Goal: Task Accomplishment & Management: Manage account settings

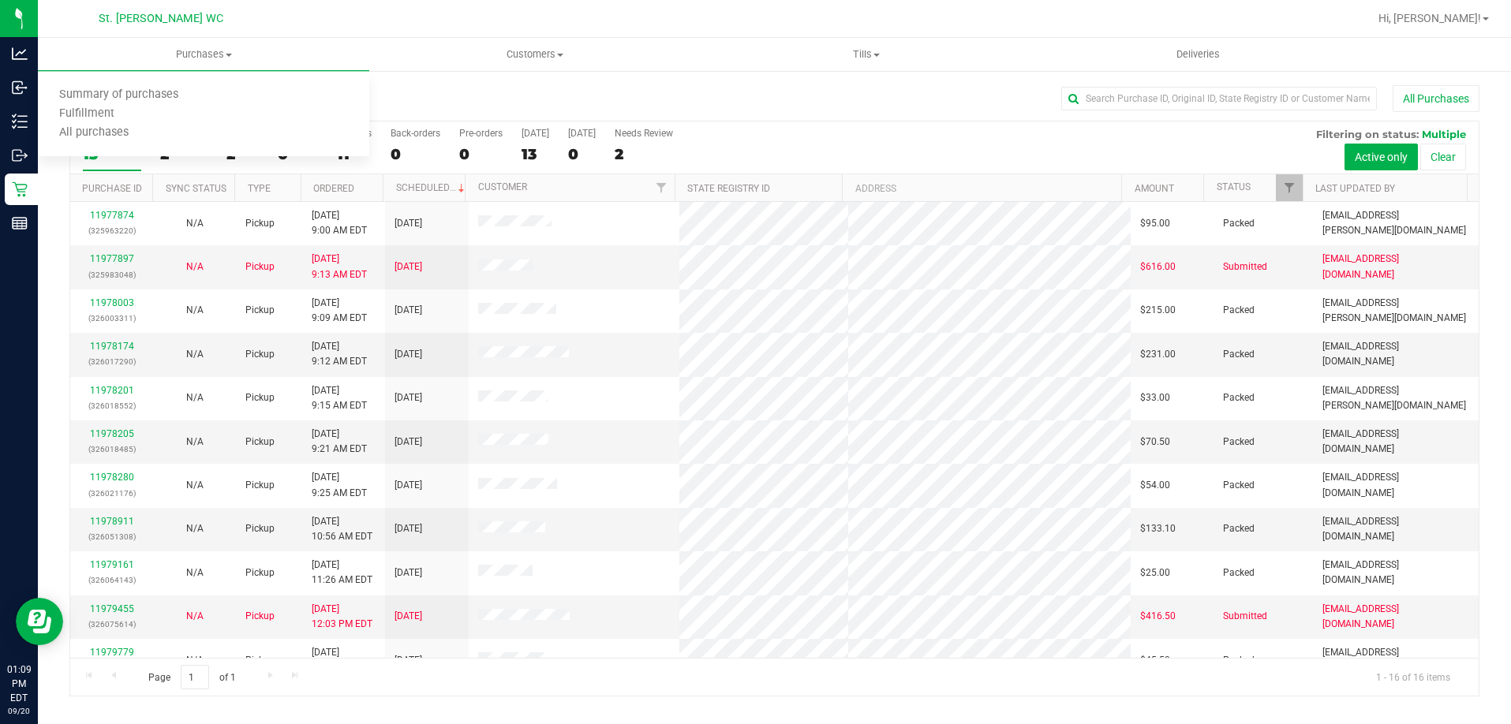
click at [955, 142] on div "All Purchases 13 Open Carts 2 In Store 2 Deliveries 0 PickUps 11 Back-orders 0 …" at bounding box center [774, 148] width 1409 height 53
click at [878, 140] on div "All Purchases 13 Open Carts 2 In Store 2 Deliveries 0 PickUps 11 Back-orders 0 …" at bounding box center [774, 148] width 1409 height 53
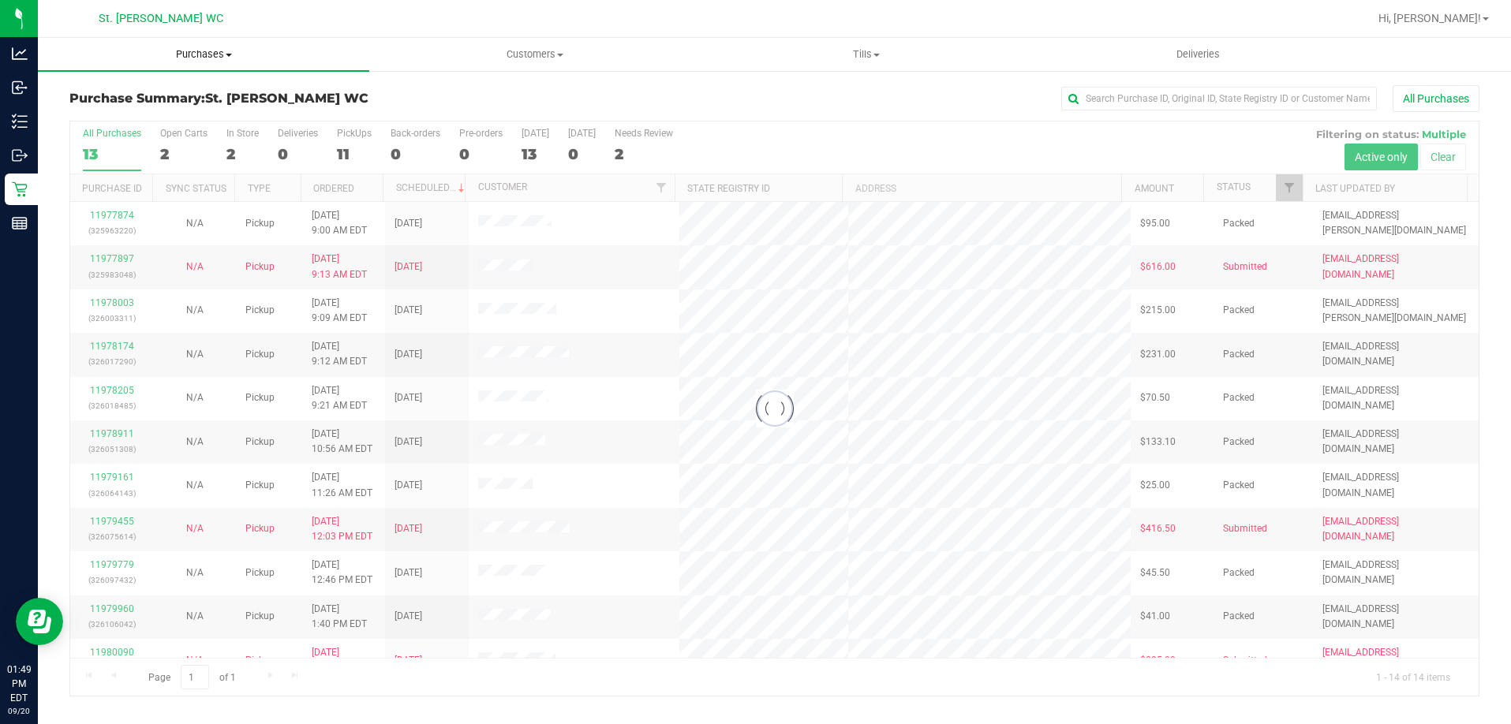
click at [215, 49] on span "Purchases" at bounding box center [203, 54] width 331 height 14
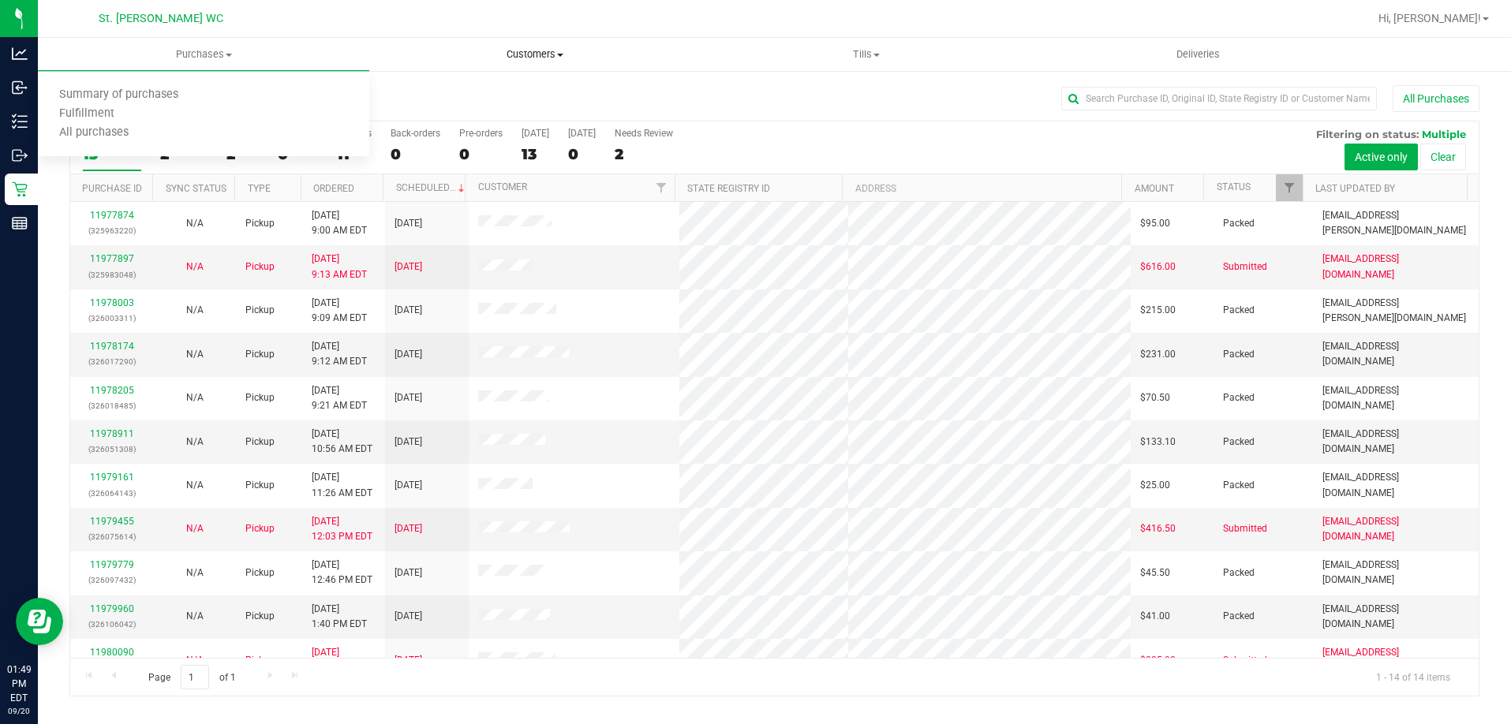
click at [563, 51] on span "Customers" at bounding box center [535, 54] width 330 height 14
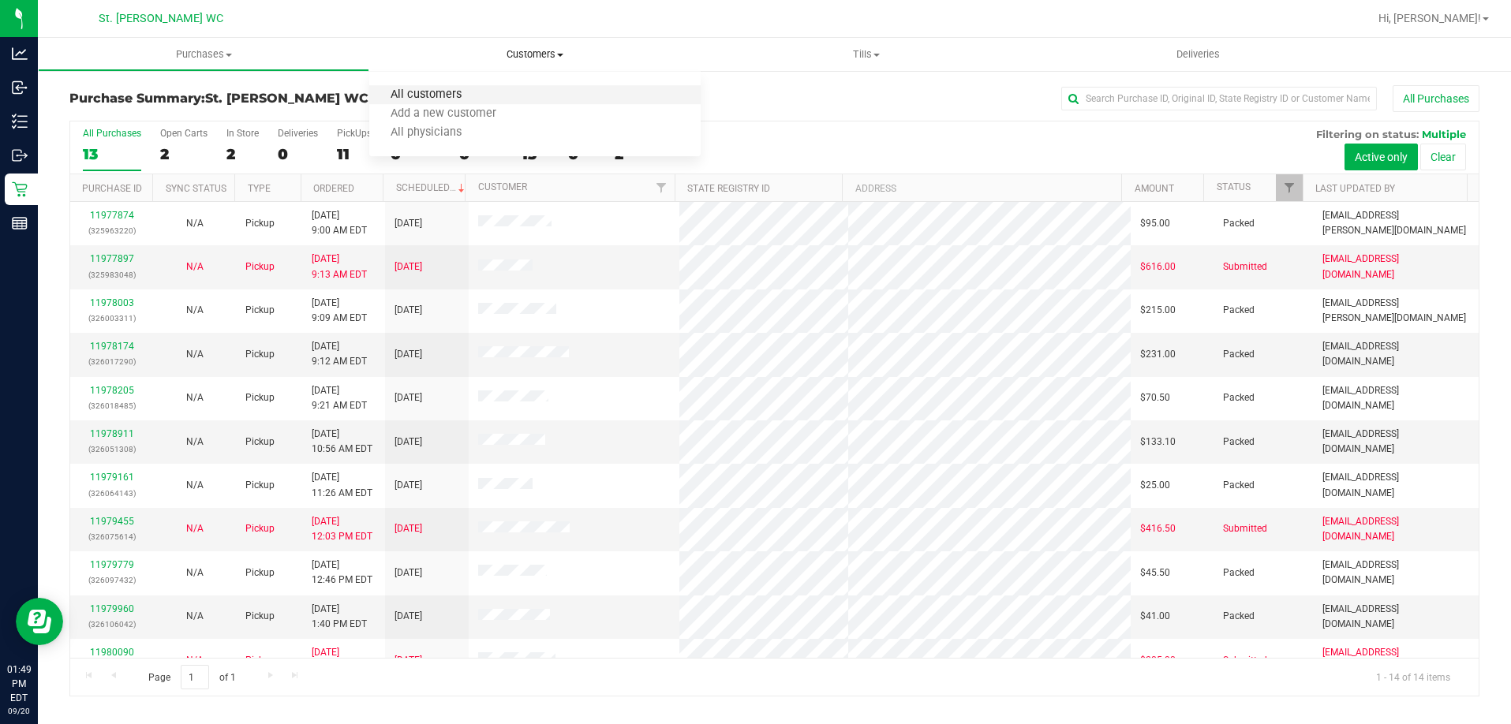
click at [442, 99] on span "All customers" at bounding box center [426, 94] width 114 height 13
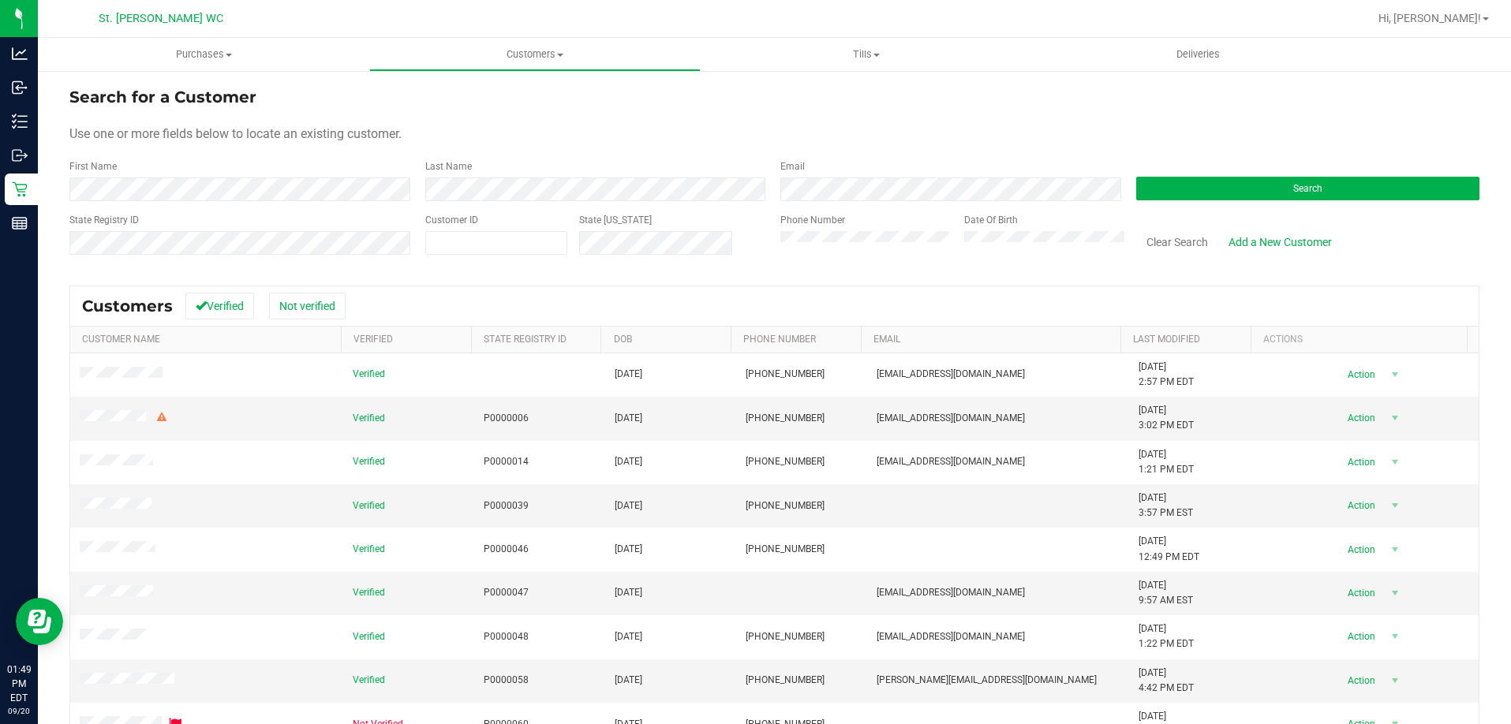
click at [1295, 174] on div "Search" at bounding box center [1303, 180] width 356 height 42
click at [1301, 190] on span "Search" at bounding box center [1307, 188] width 29 height 11
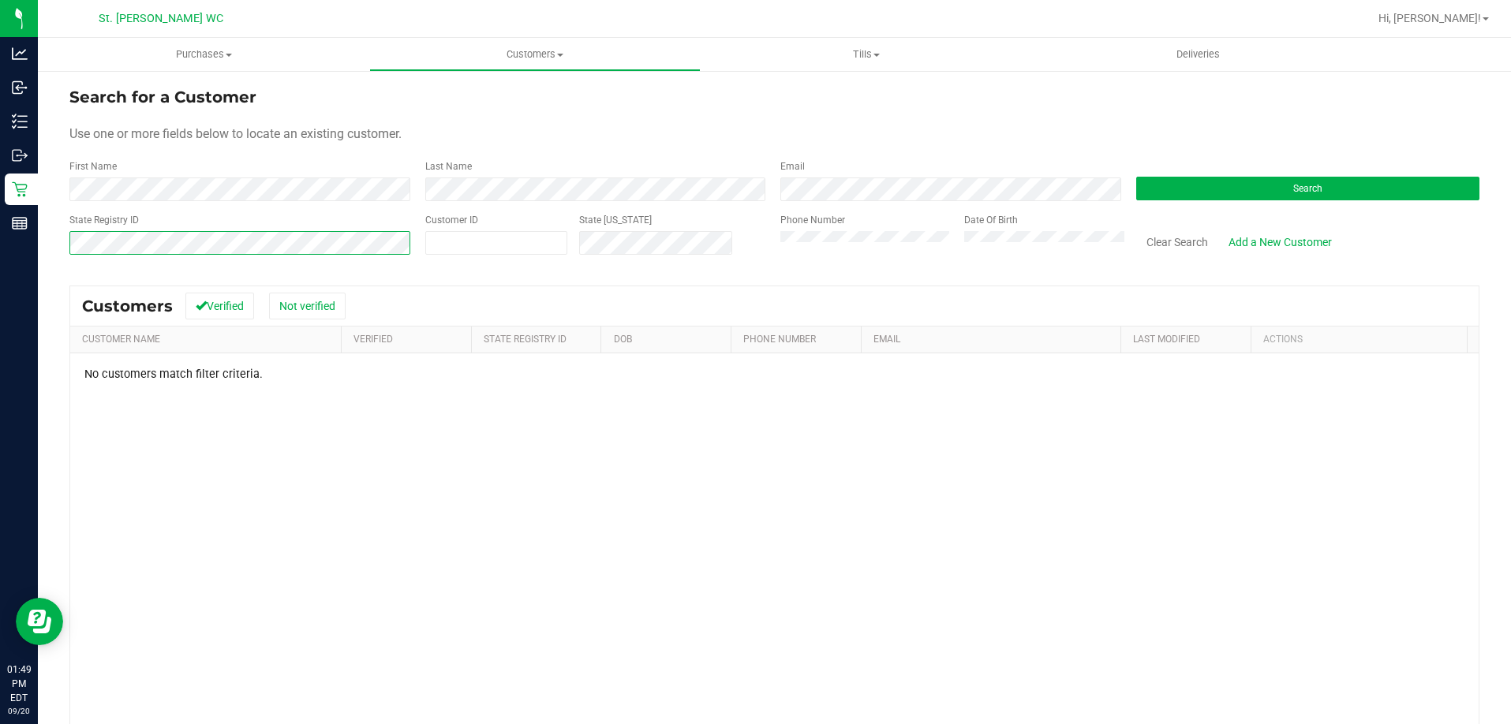
click at [0, 195] on html "Analytics Inbound Inventory Outbound Retail Reports 01:49 PM EDT [DATE] 09/20 S…" at bounding box center [755, 362] width 1511 height 724
click at [548, 247] on span at bounding box center [496, 243] width 142 height 24
paste input "670454"
type input "670454"
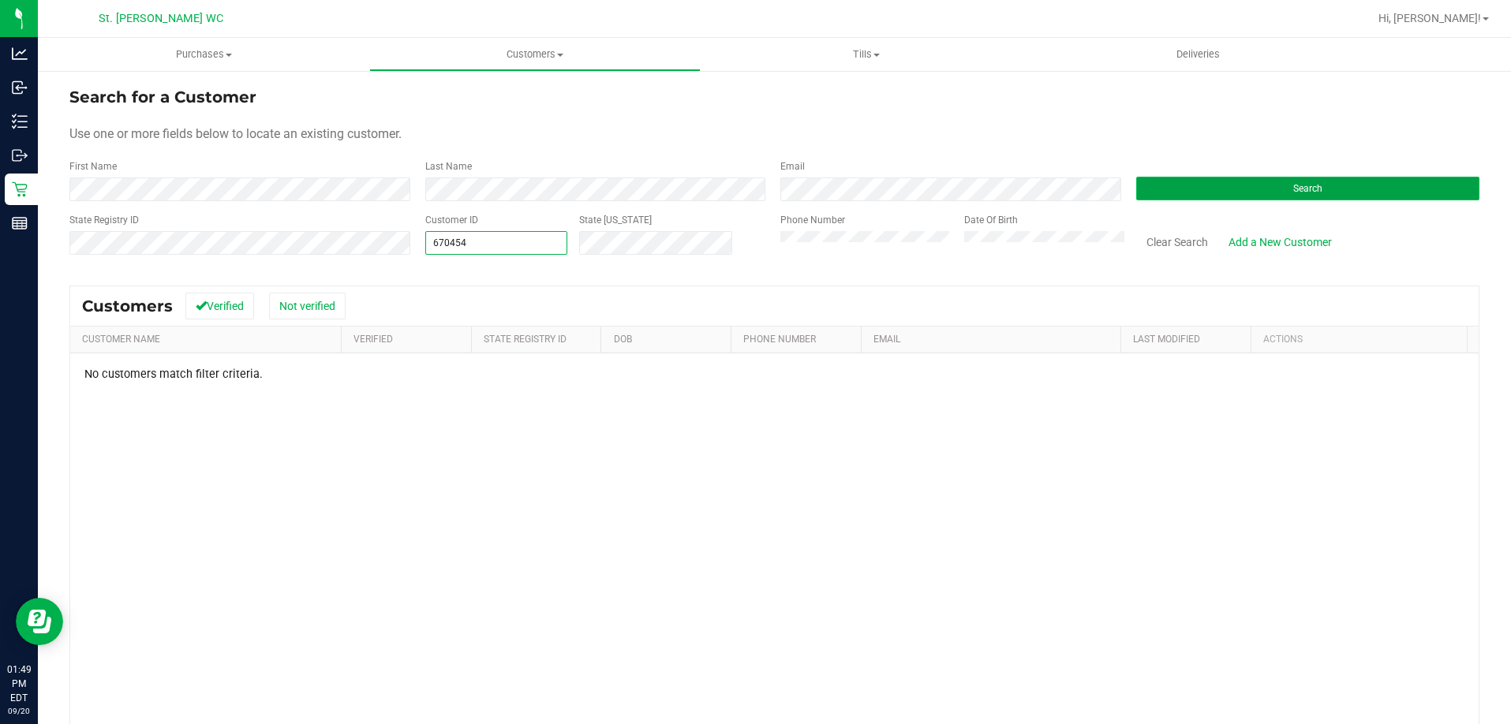
type input "670454"
click at [1269, 184] on button "Search" at bounding box center [1308, 189] width 344 height 24
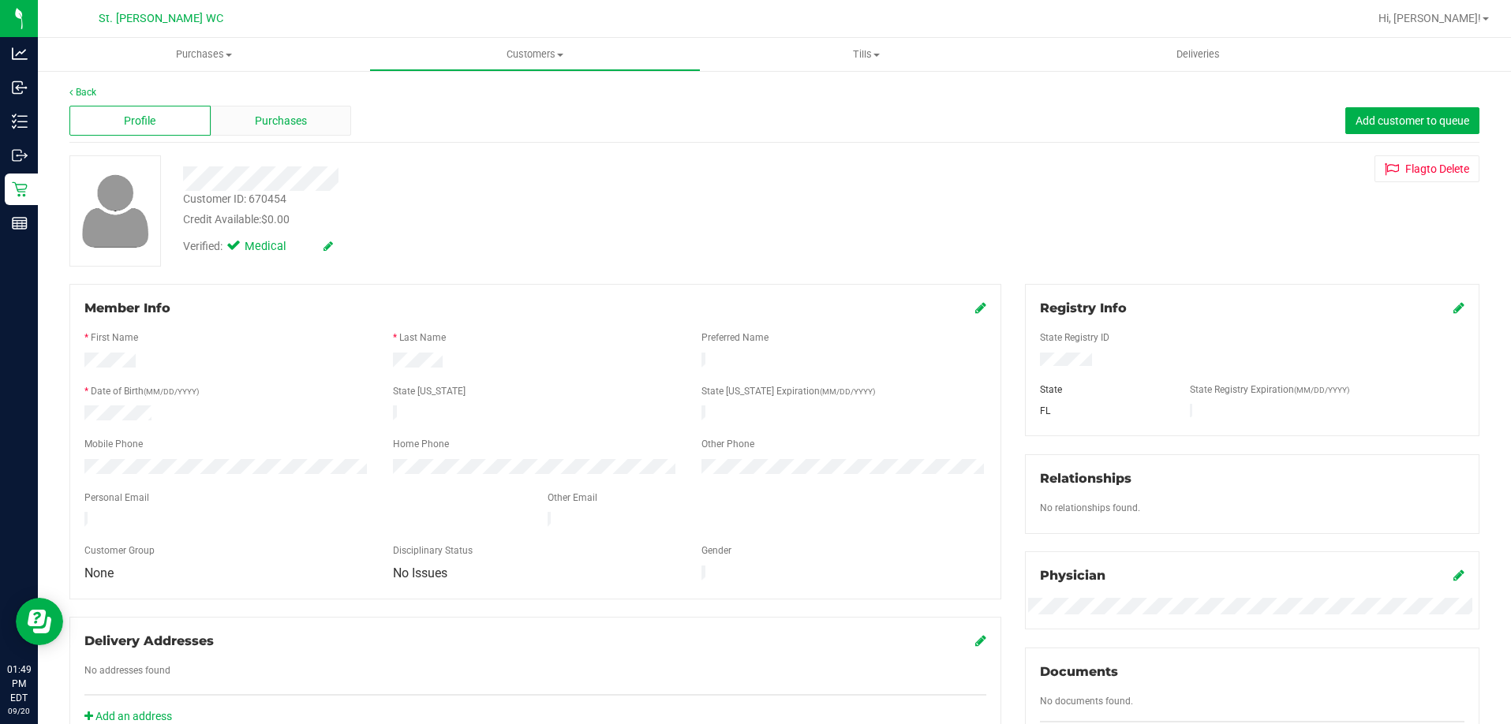
click at [263, 129] on div "Purchases" at bounding box center [281, 121] width 141 height 30
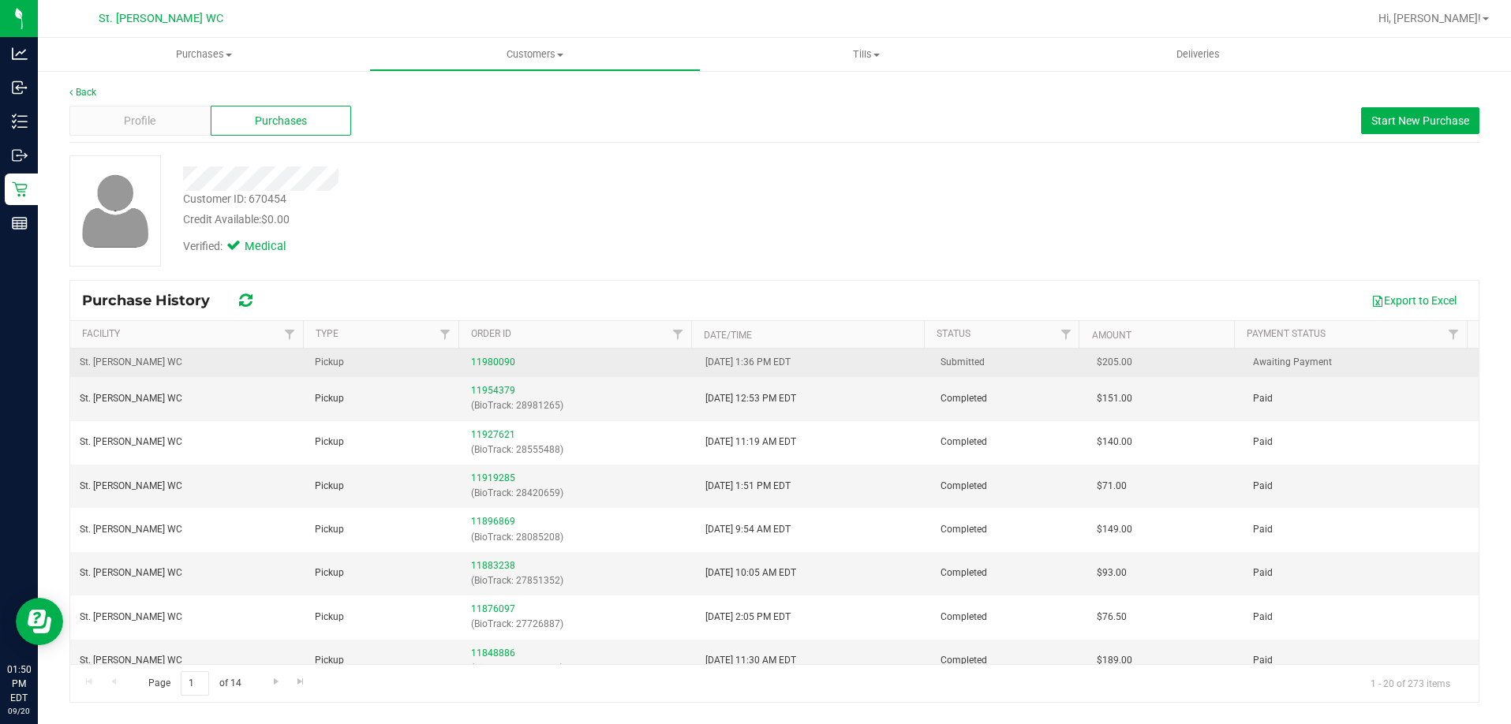
click at [491, 353] on td "11980090" at bounding box center [579, 363] width 235 height 28
click at [489, 358] on link "11980090" at bounding box center [493, 362] width 44 height 11
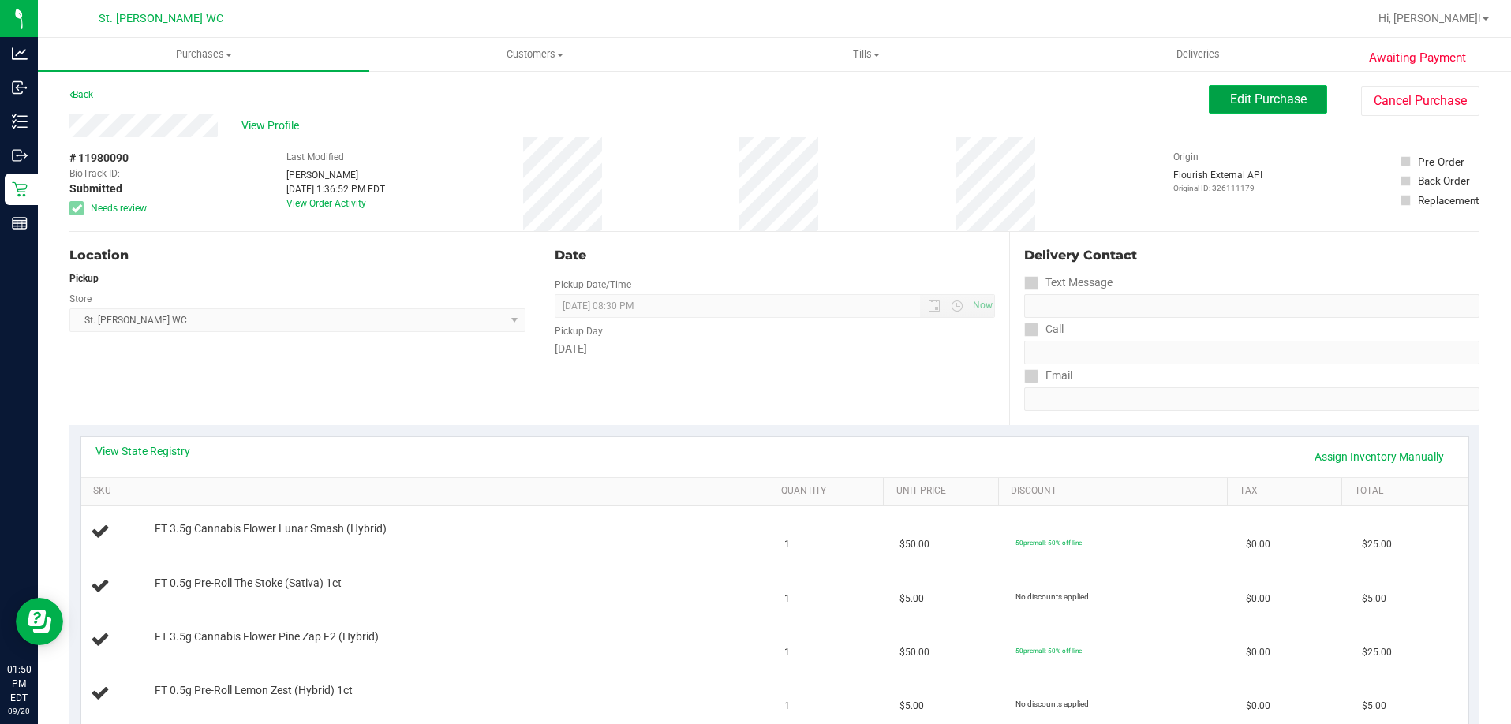
click at [1233, 103] on span "Edit Purchase" at bounding box center [1268, 99] width 77 height 15
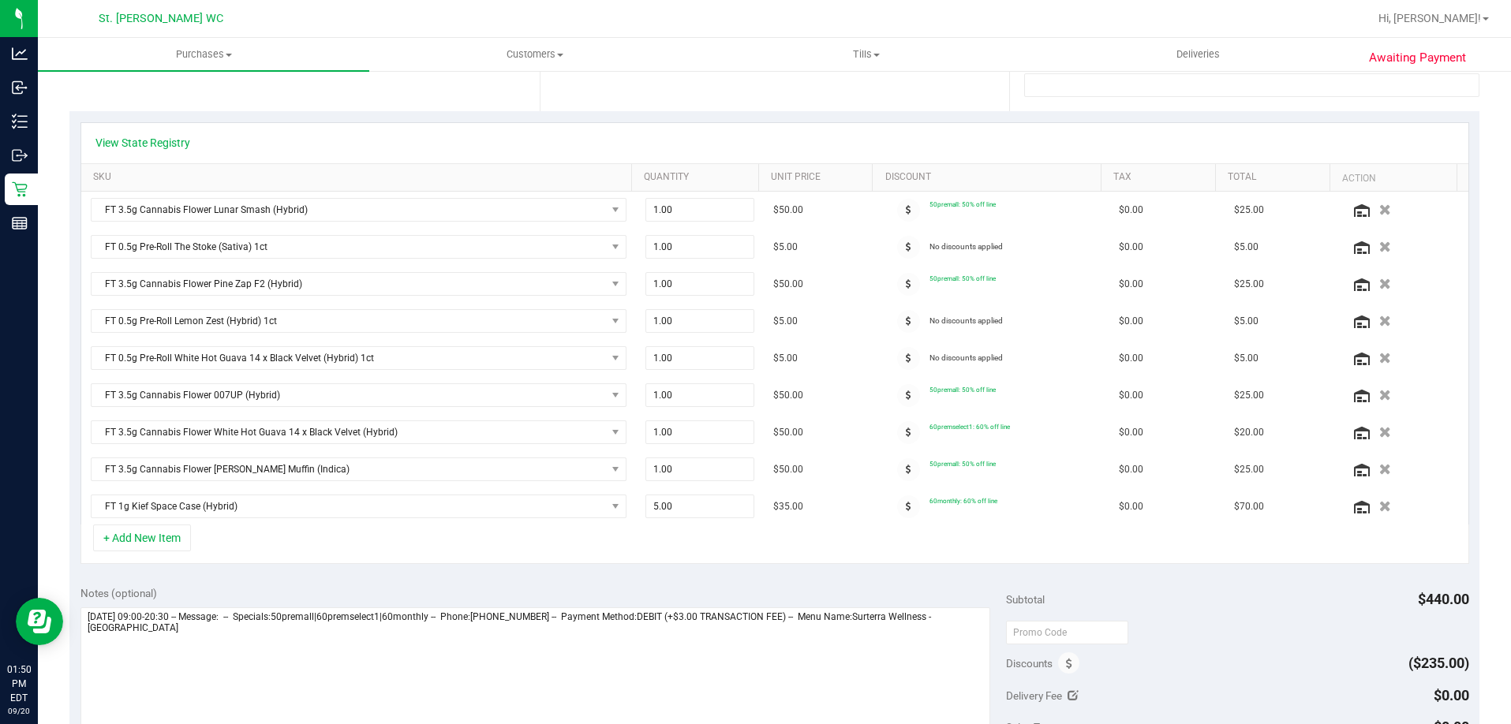
scroll to position [316, 0]
click at [682, 511] on span "5.00 5" at bounding box center [700, 505] width 109 height 24
click at [682, 511] on input "5" at bounding box center [699, 505] width 107 height 22
type input "1"
type input "1.00"
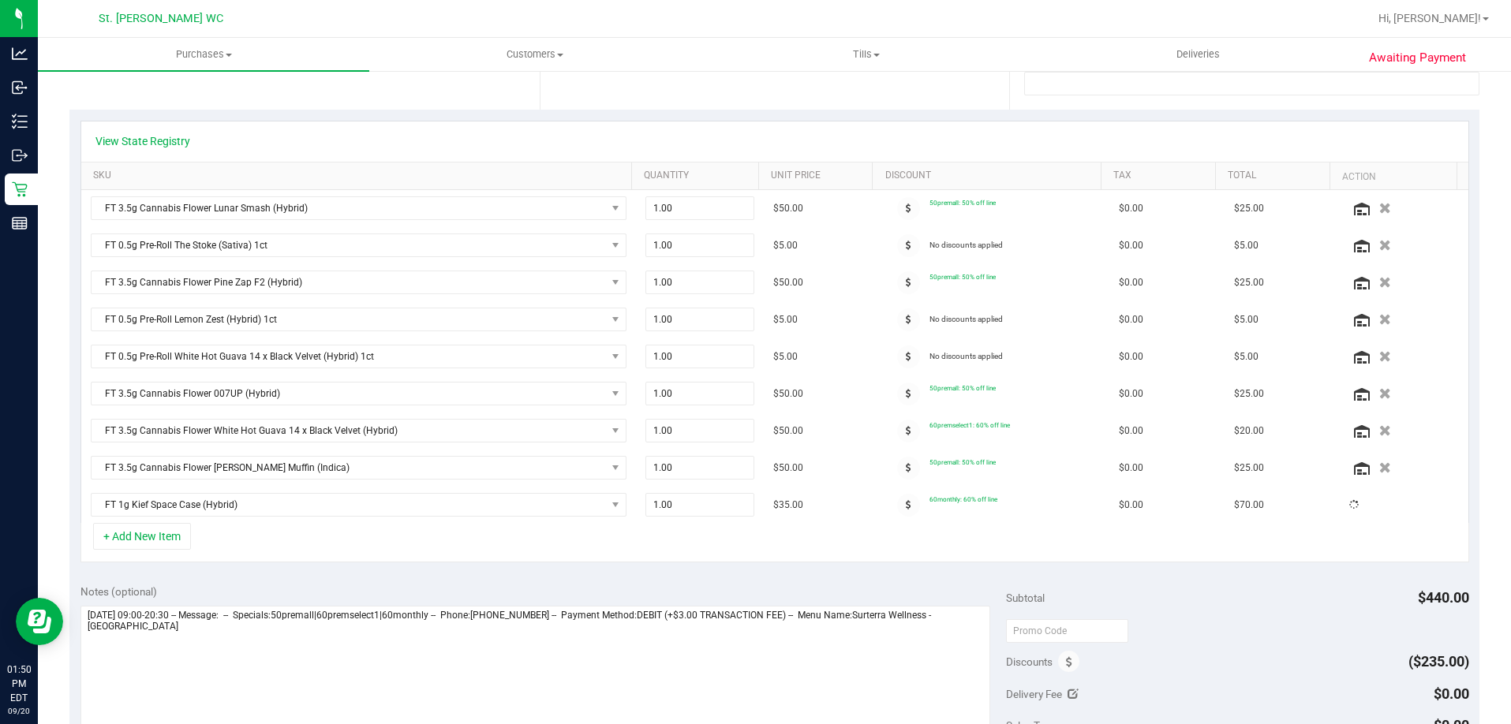
click at [707, 546] on div "+ Add New Item" at bounding box center [774, 542] width 1389 height 39
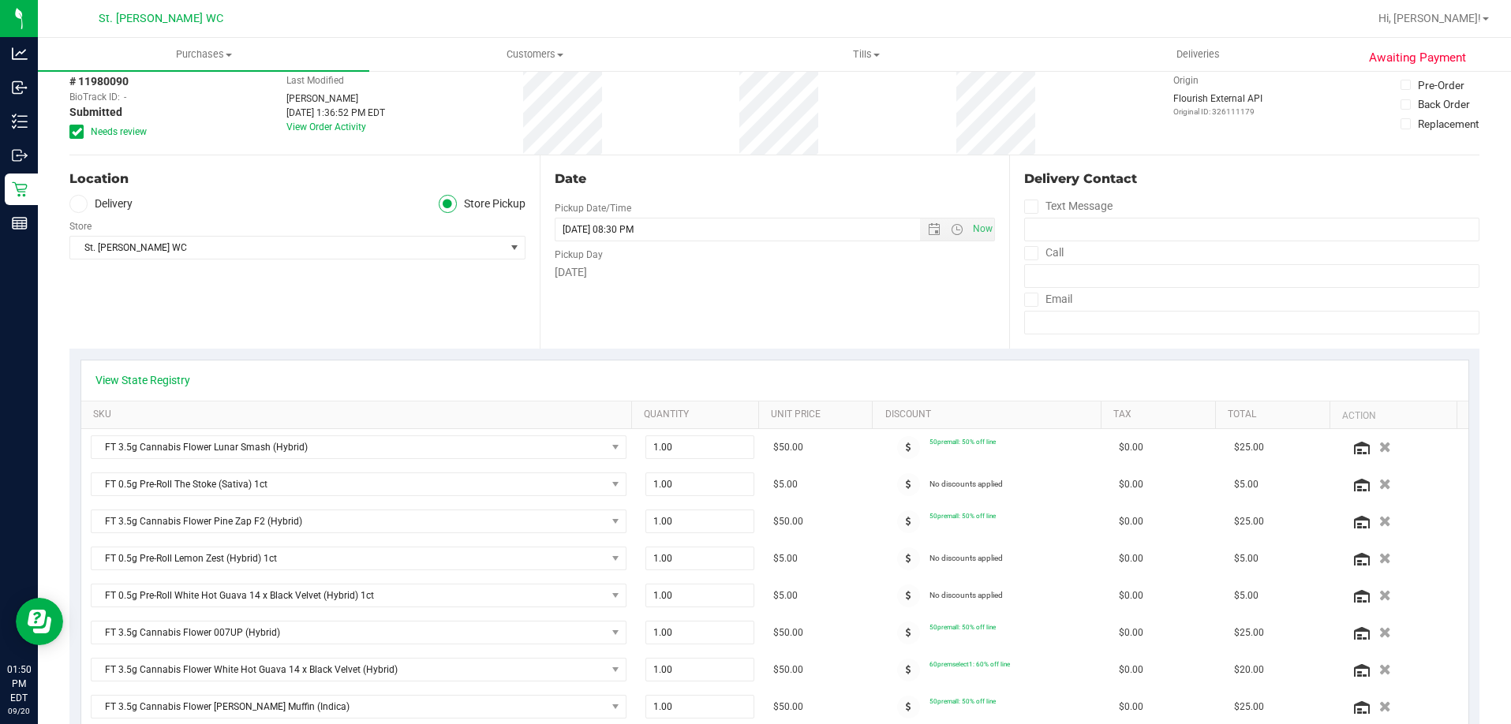
scroll to position [0, 0]
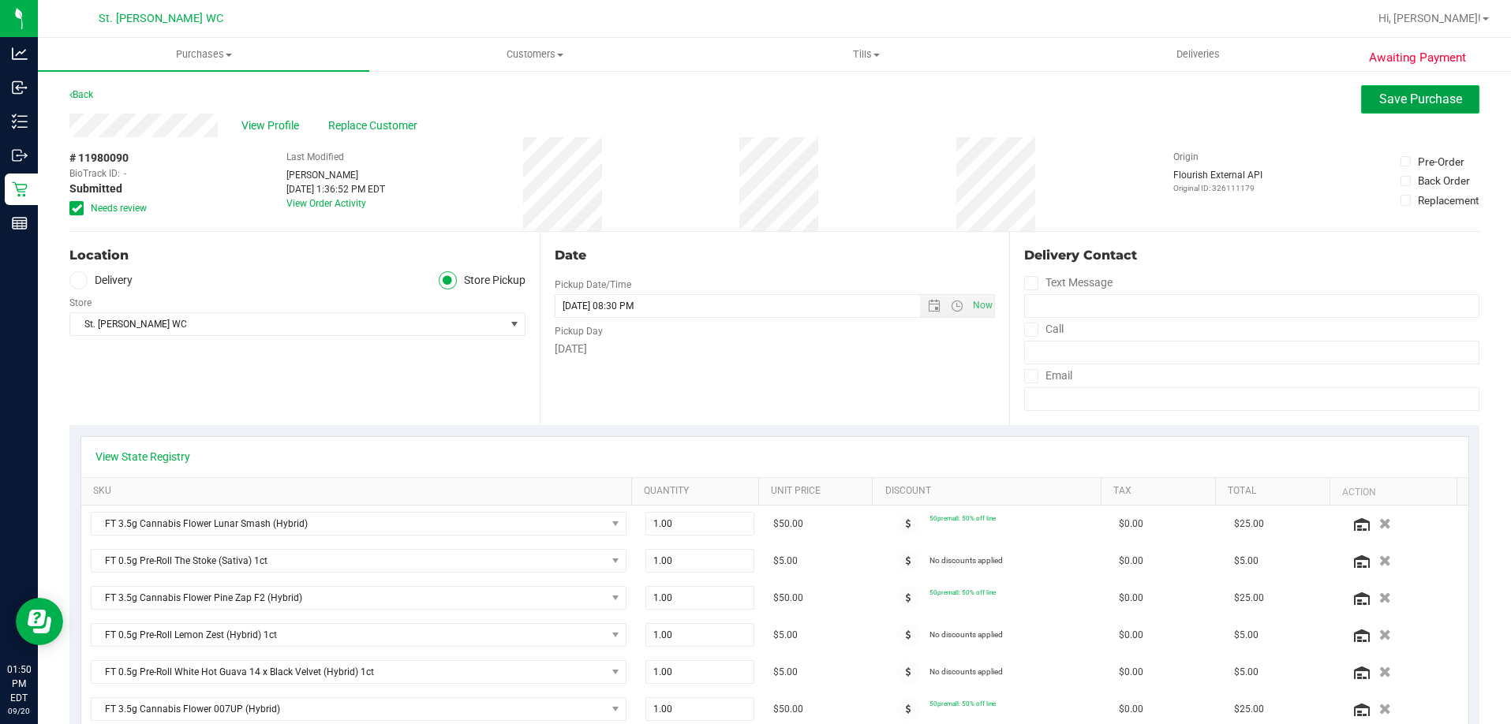
click at [1381, 110] on button "Save Purchase" at bounding box center [1420, 99] width 118 height 28
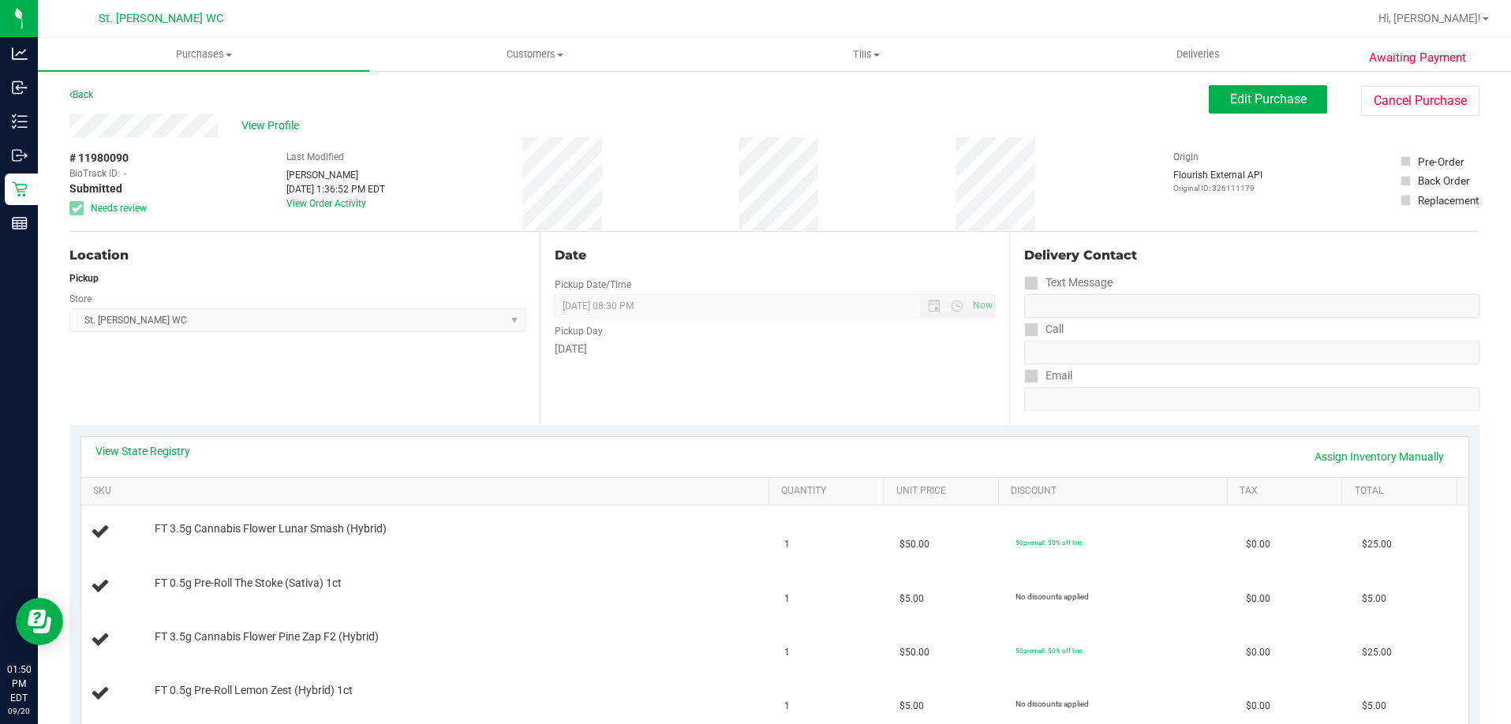
click at [635, 386] on div "Date Pickup Date/Time [DATE] Now [DATE] 08:30 PM Now Pickup Day [DATE]" at bounding box center [775, 328] width 470 height 193
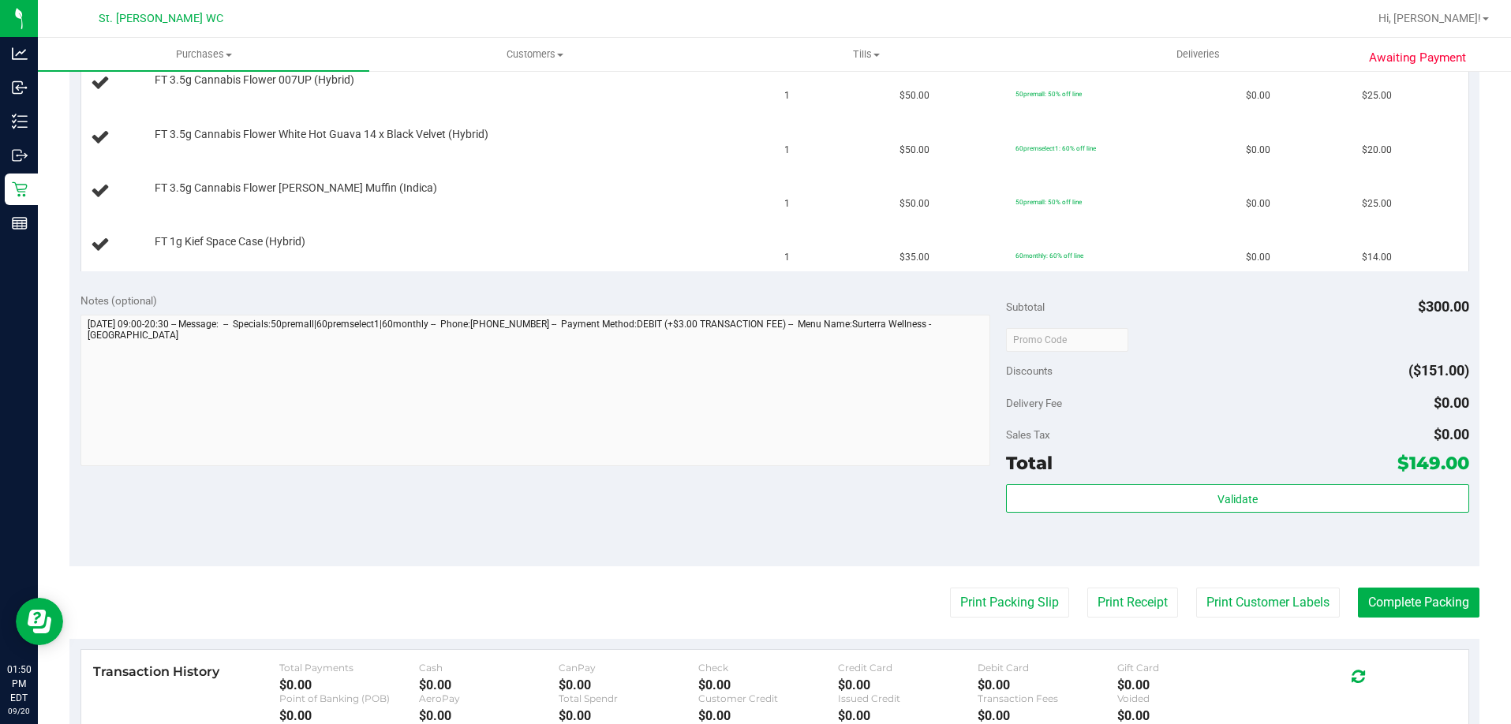
scroll to position [868, 0]
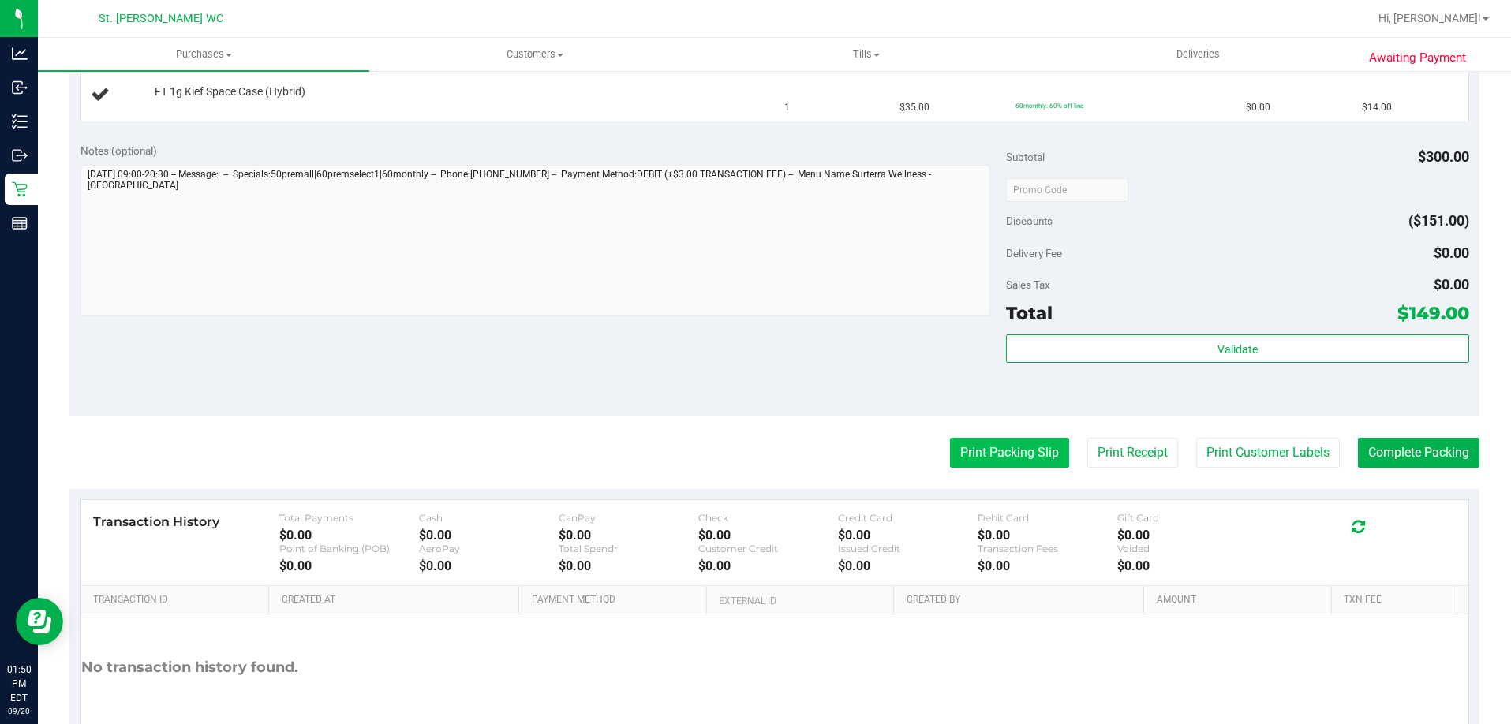
click at [974, 447] on button "Print Packing Slip" at bounding box center [1009, 453] width 119 height 30
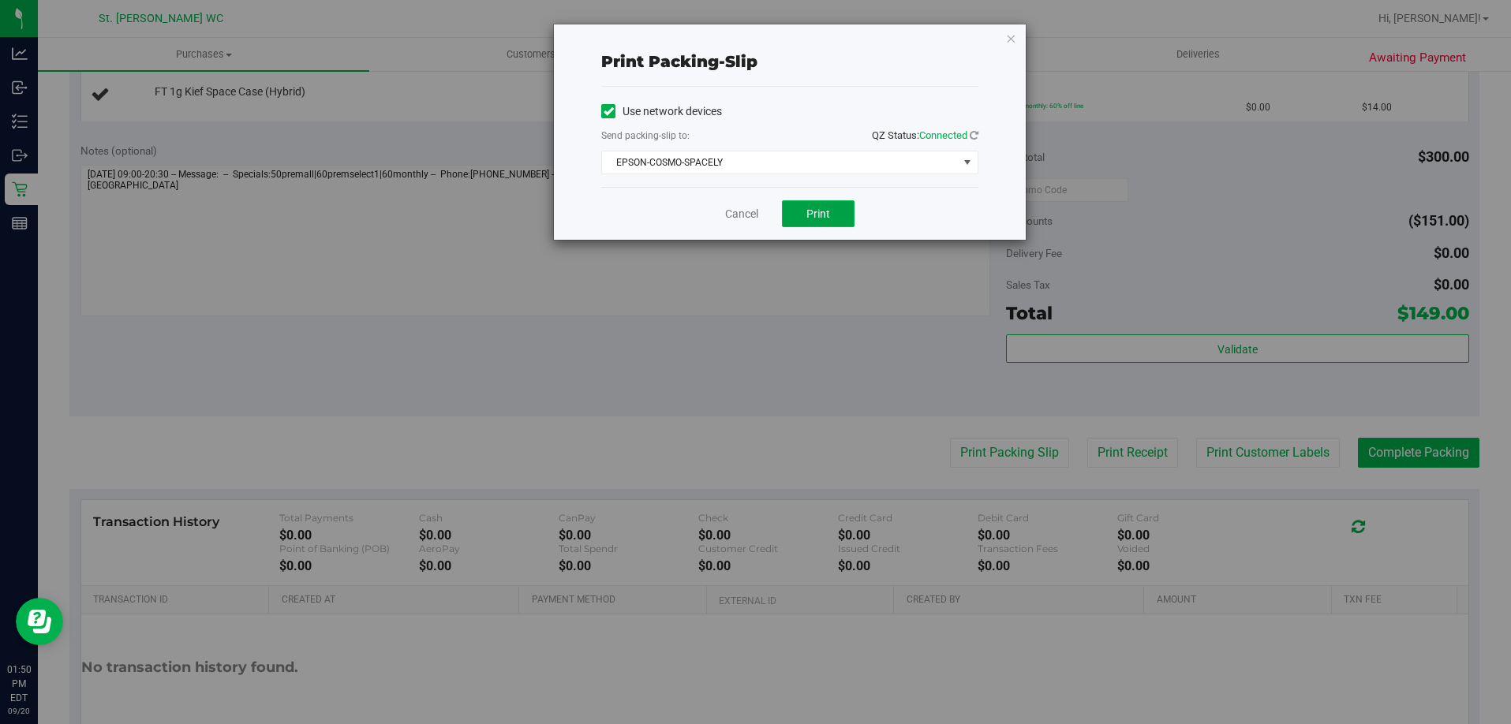
click at [821, 214] on span "Print" at bounding box center [819, 214] width 24 height 13
click at [1011, 31] on icon "button" at bounding box center [1010, 37] width 11 height 19
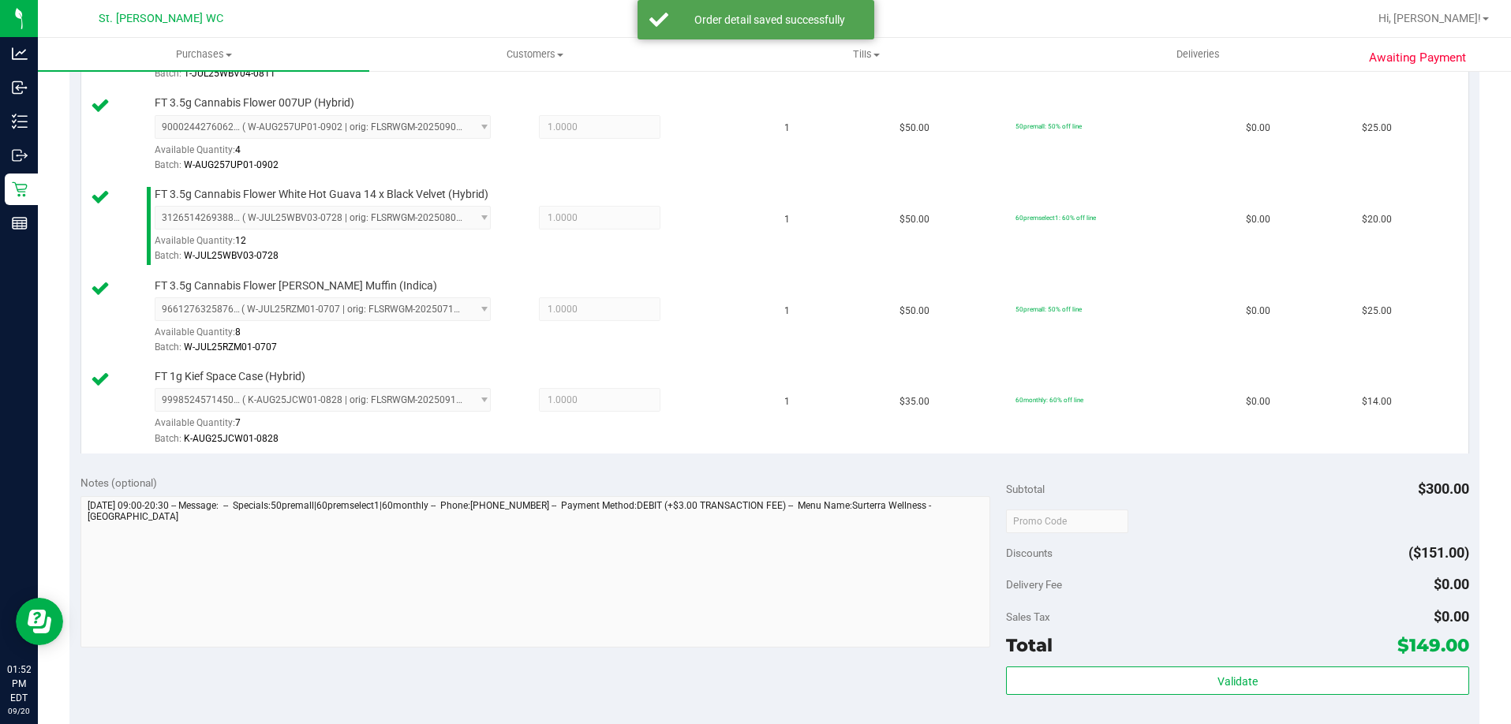
scroll to position [883, 0]
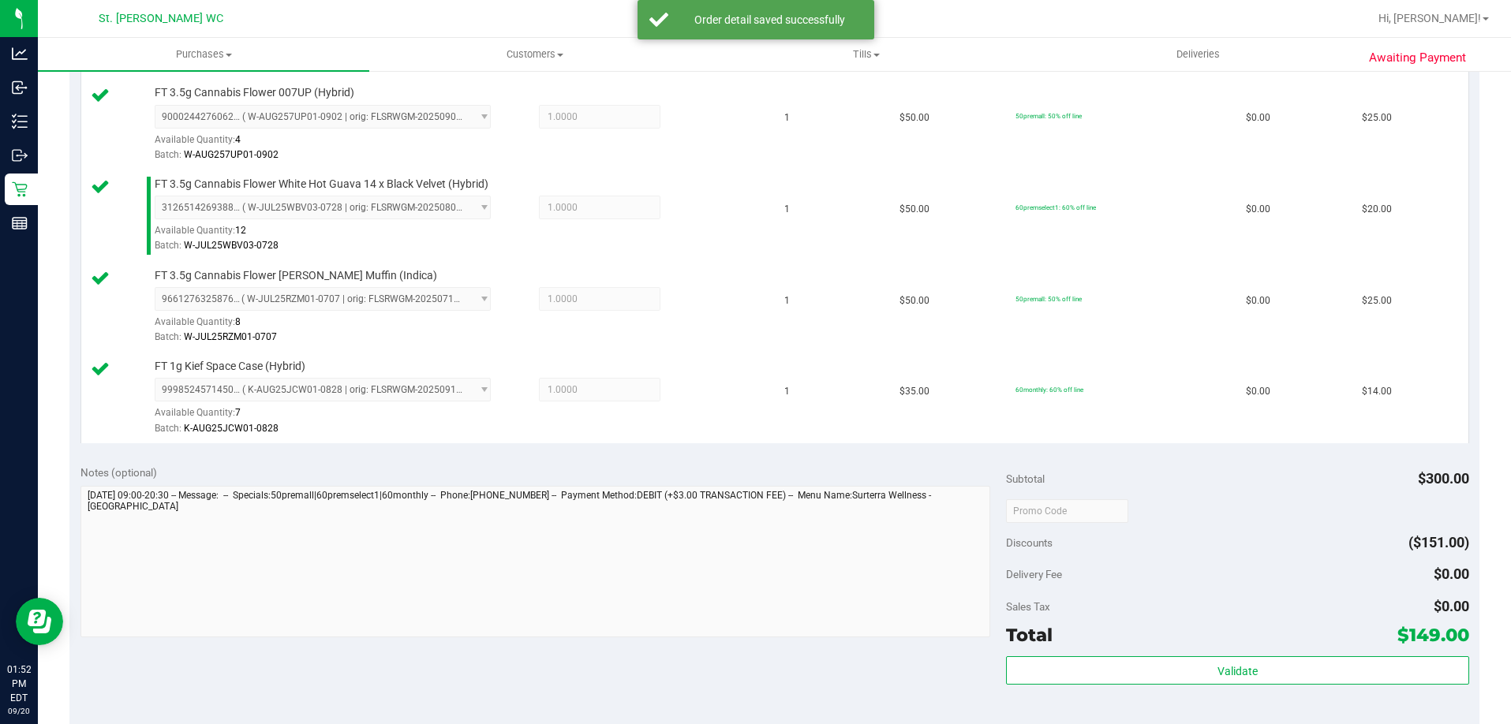
click at [1217, 642] on div "Total $149.00" at bounding box center [1237, 635] width 463 height 28
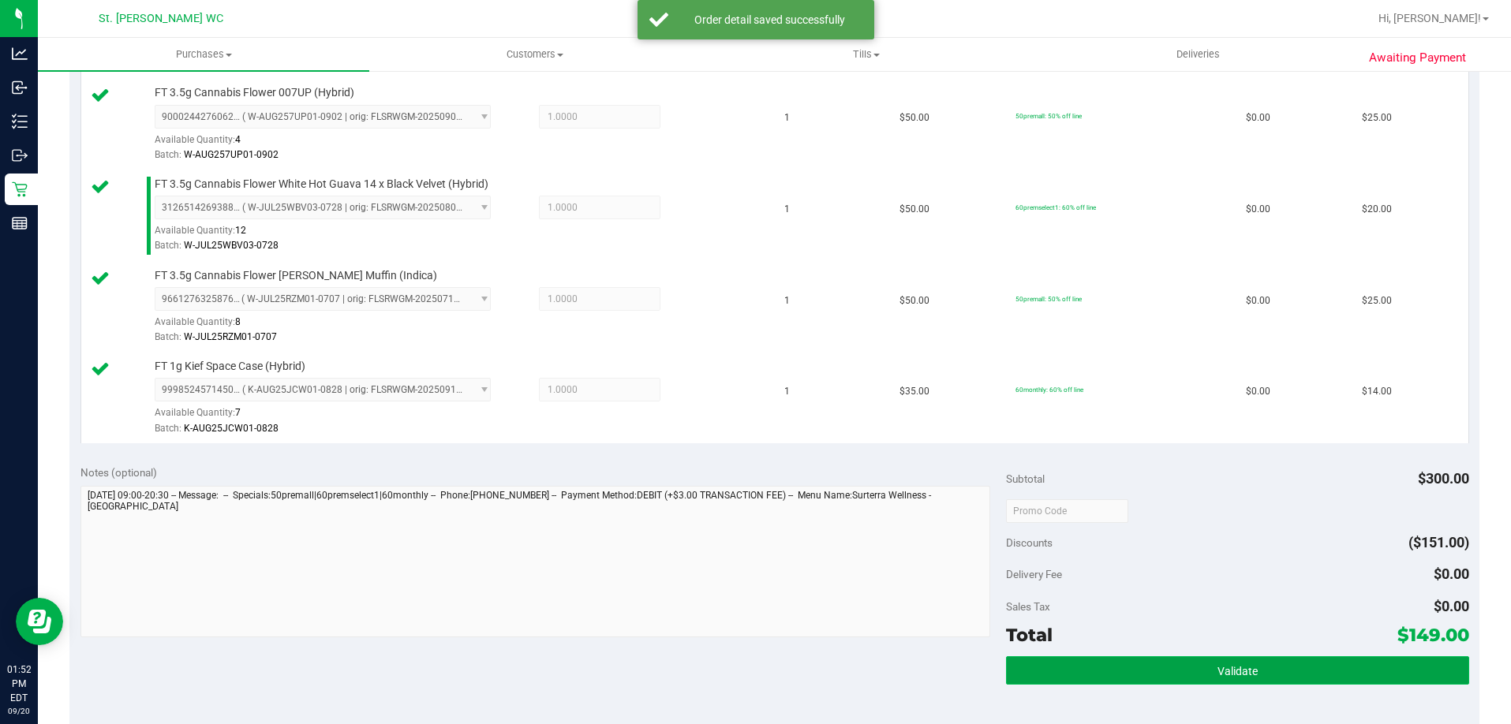
click at [1272, 670] on button "Validate" at bounding box center [1237, 671] width 463 height 28
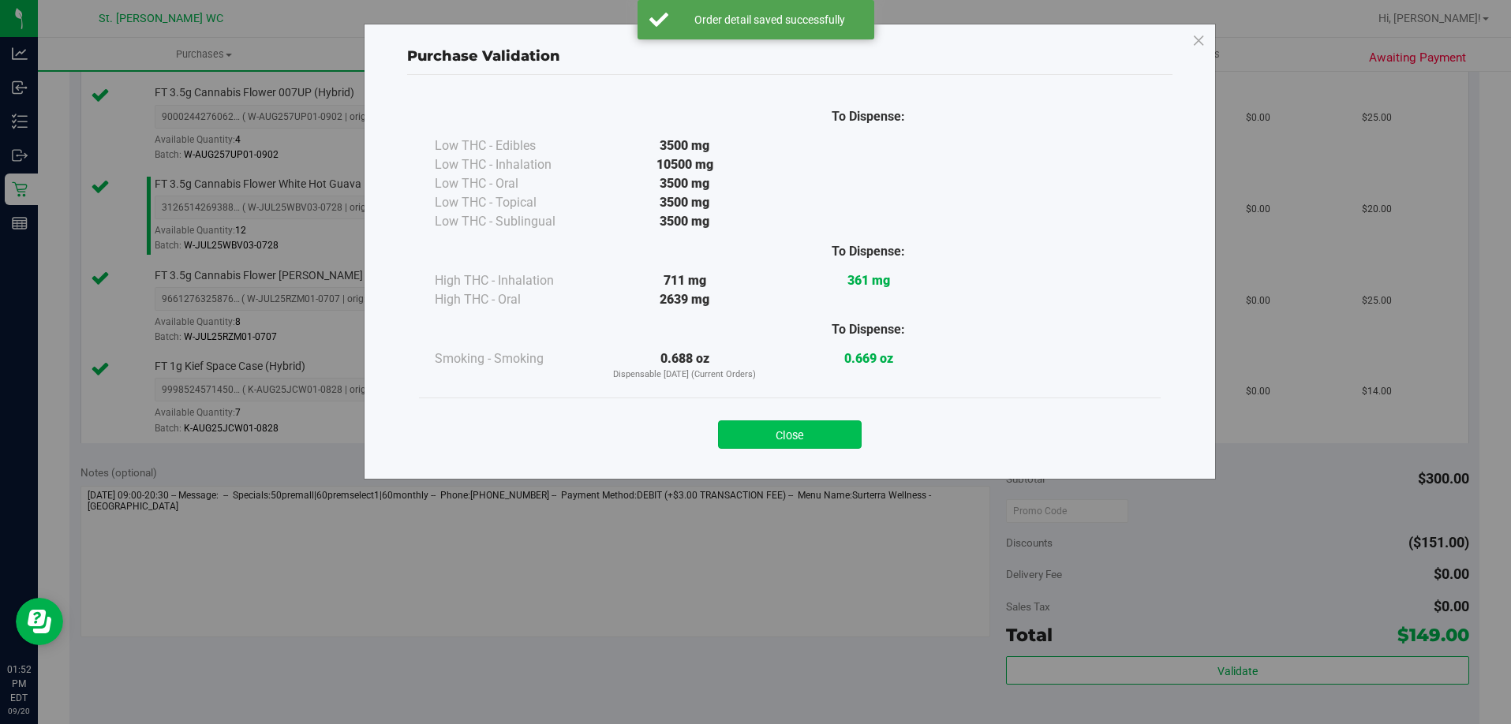
click at [814, 446] on button "Close" at bounding box center [790, 435] width 144 height 28
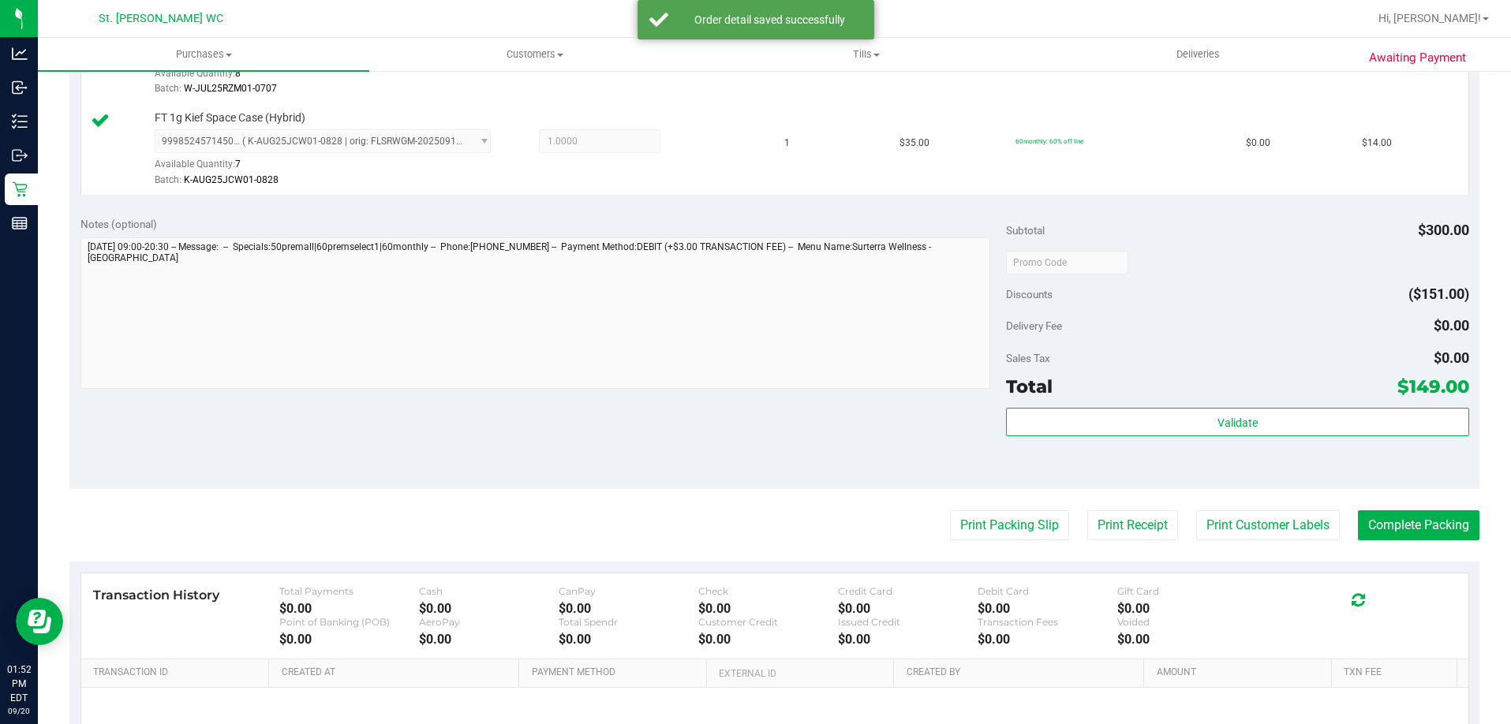
scroll to position [1170, 0]
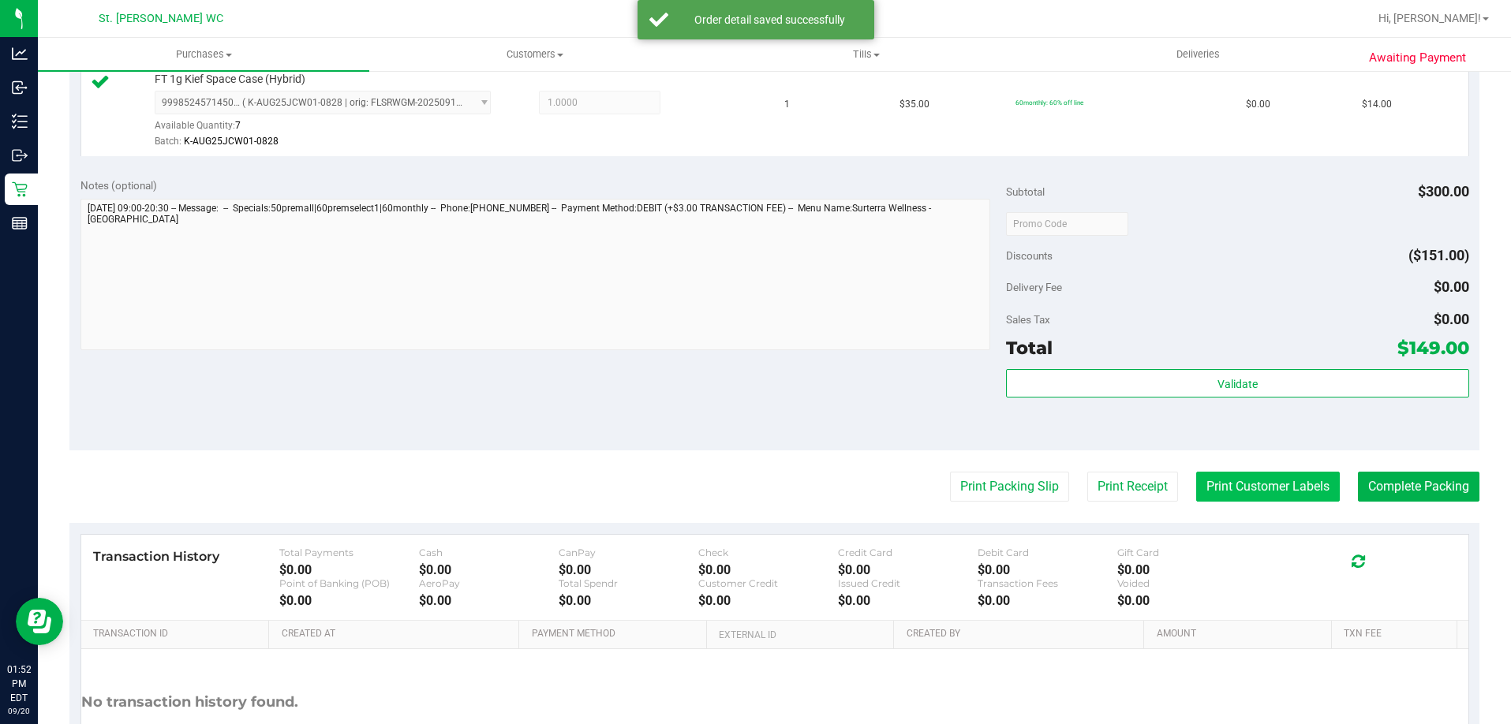
click at [1267, 499] on button "Print Customer Labels" at bounding box center [1268, 487] width 144 height 30
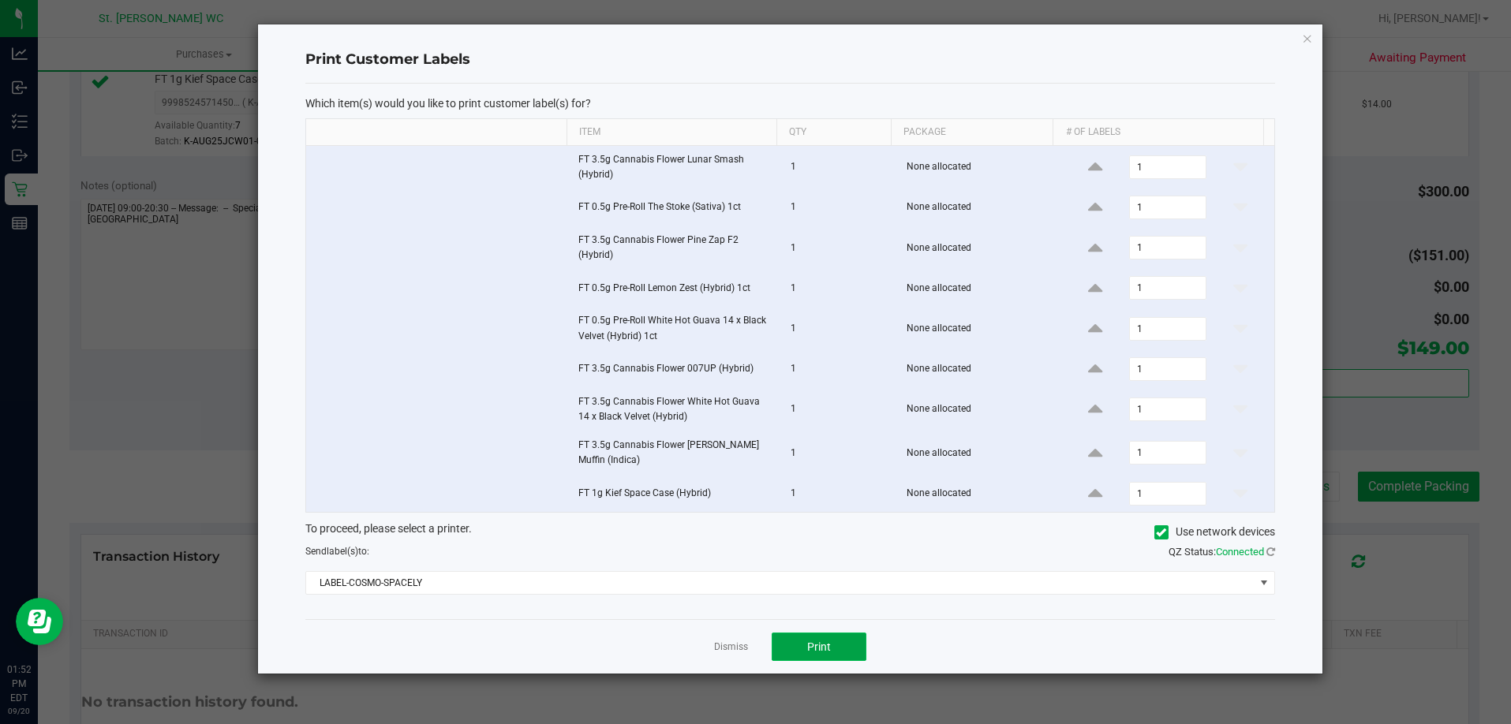
click at [837, 653] on button "Print" at bounding box center [819, 647] width 95 height 28
click at [1302, 44] on icon "button" at bounding box center [1307, 37] width 11 height 19
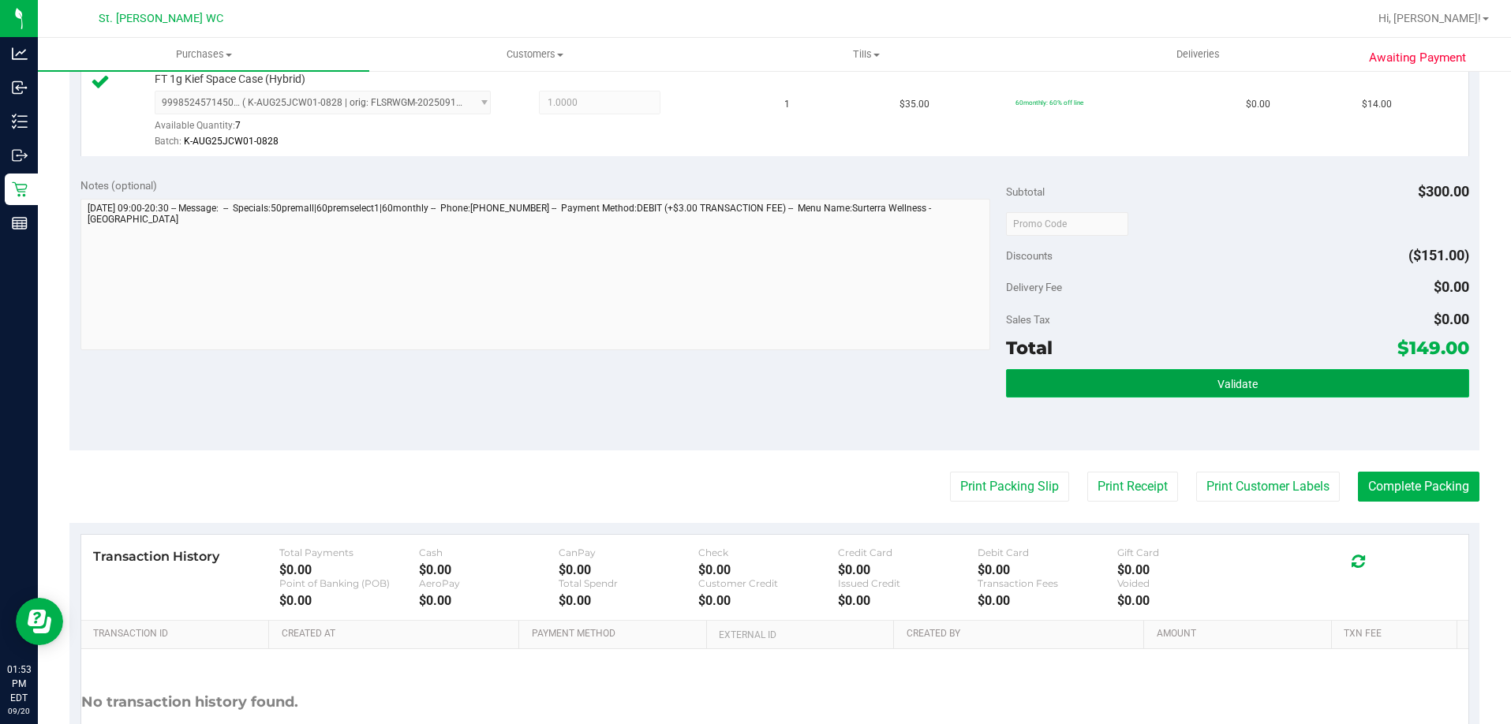
click at [1354, 391] on button "Validate" at bounding box center [1237, 383] width 463 height 28
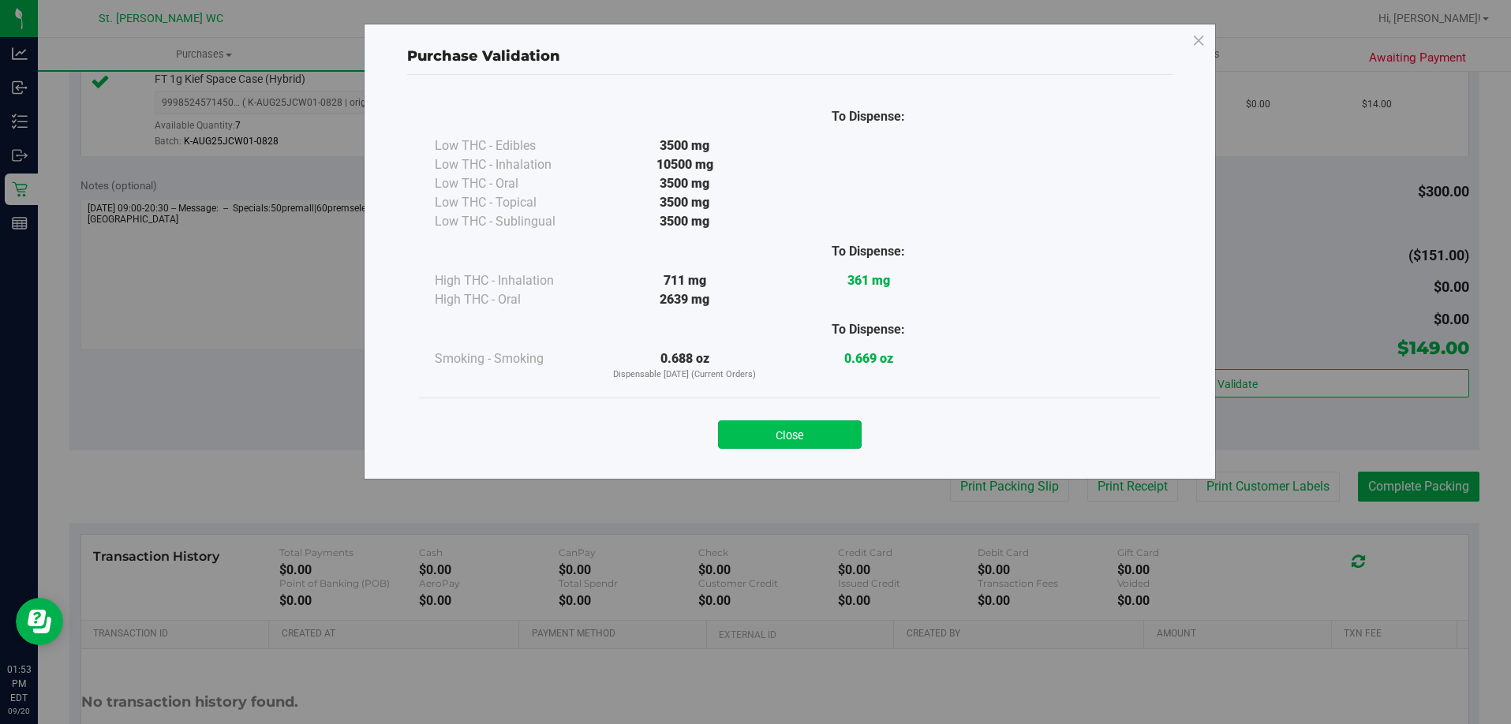
click at [817, 444] on button "Close" at bounding box center [790, 435] width 144 height 28
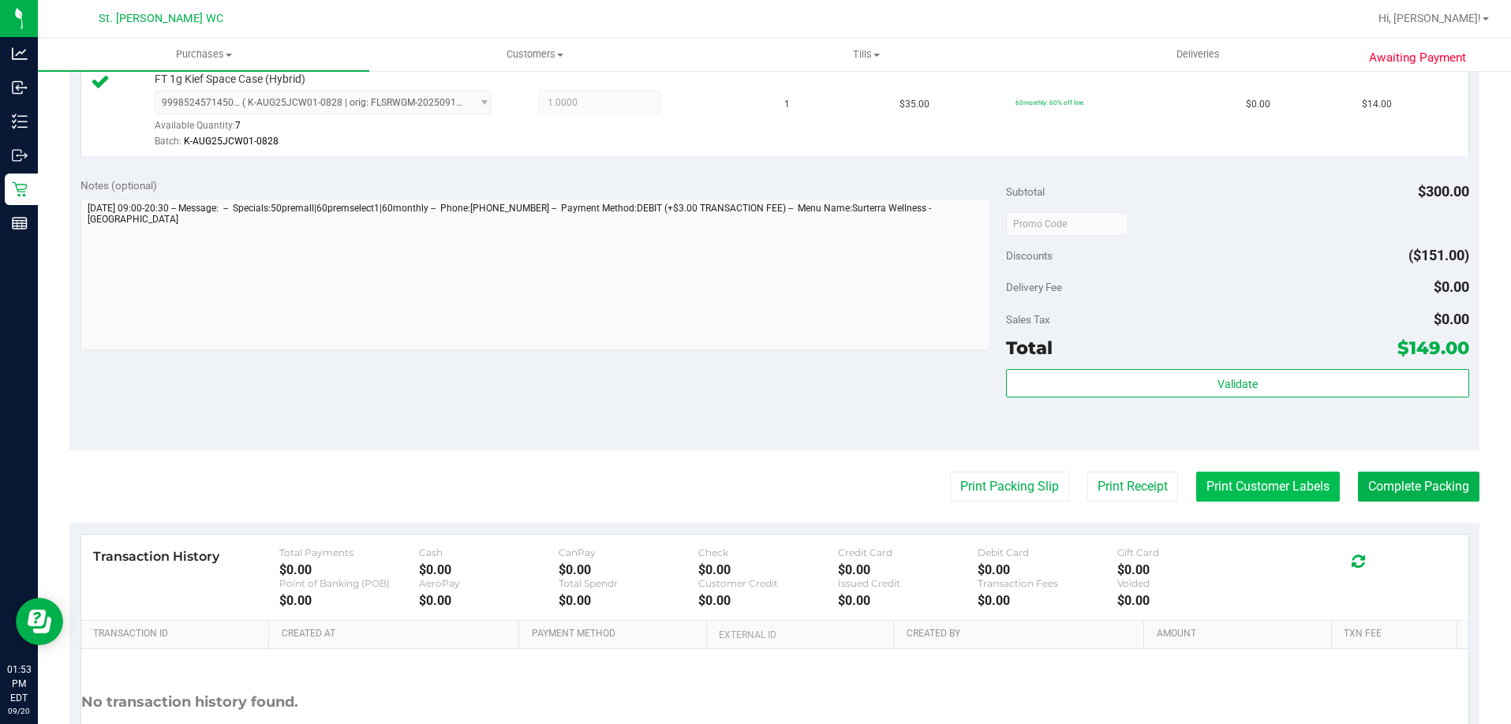
click at [1267, 496] on button "Print Customer Labels" at bounding box center [1268, 487] width 144 height 30
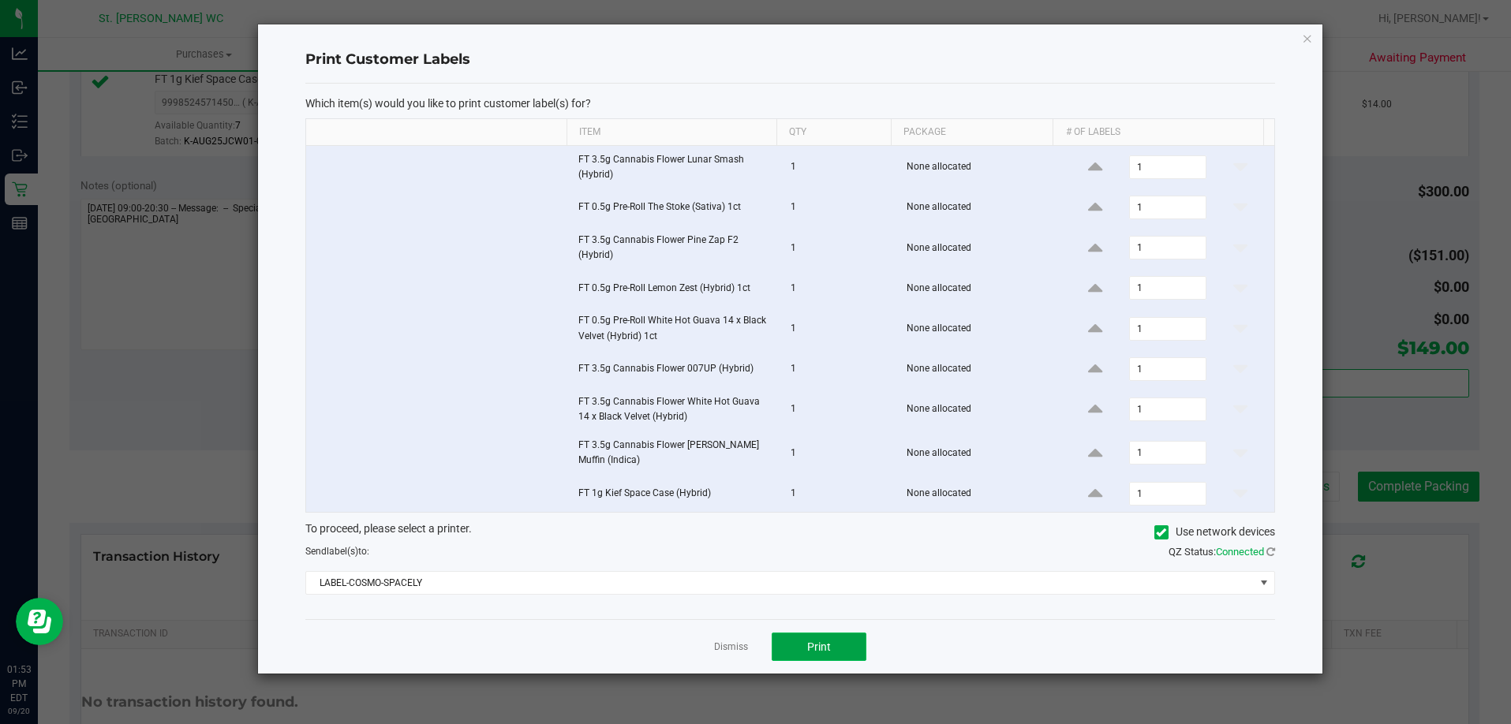
click at [841, 653] on button "Print" at bounding box center [819, 647] width 95 height 28
click at [1309, 36] on icon "button" at bounding box center [1307, 37] width 11 height 19
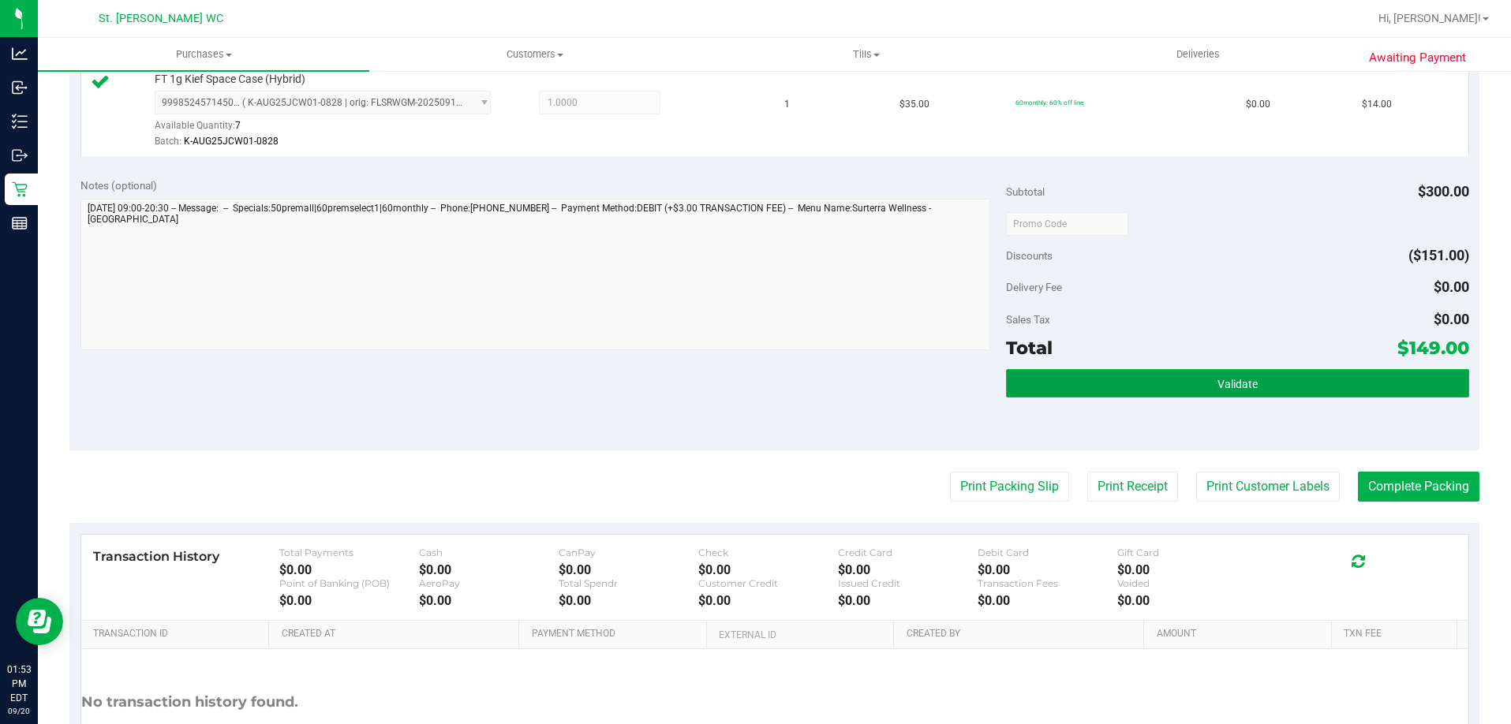
click at [1305, 394] on button "Validate" at bounding box center [1237, 383] width 463 height 28
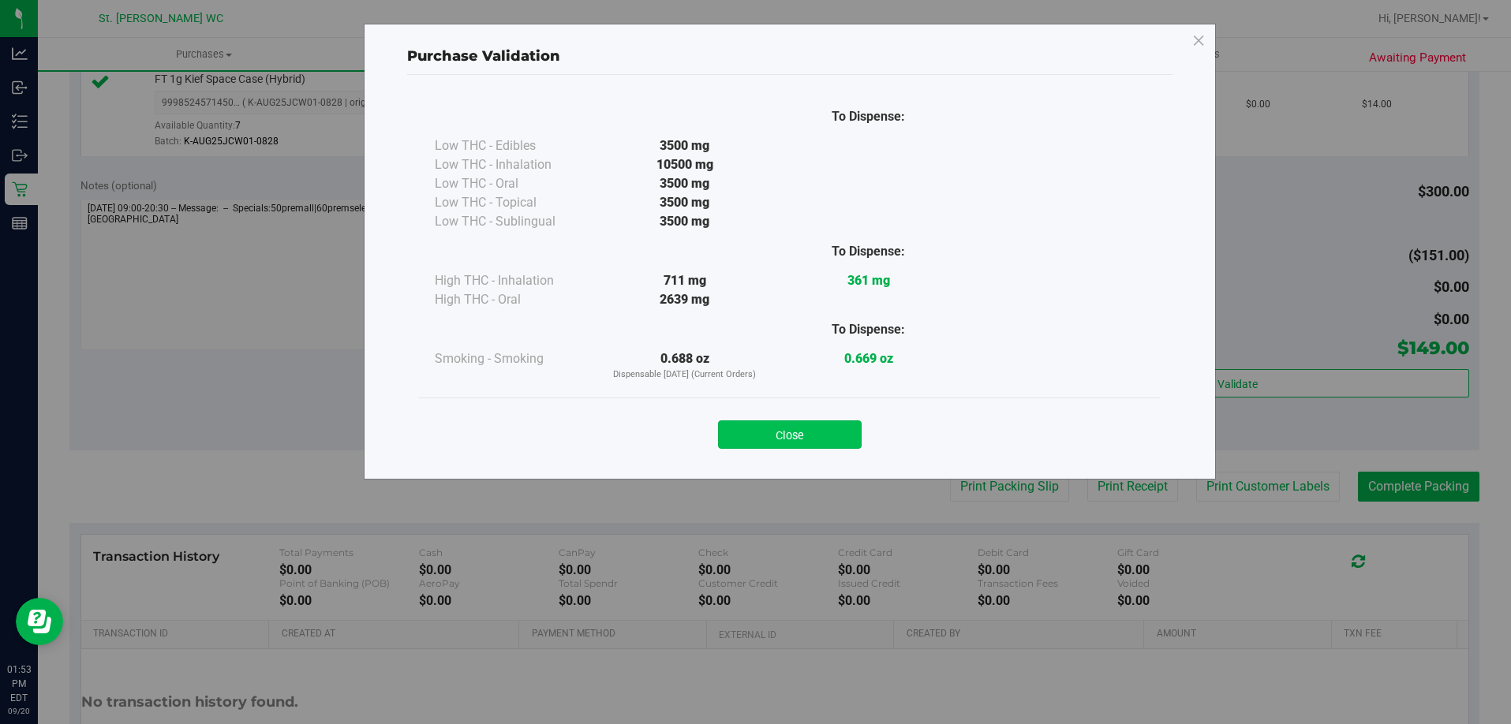
click at [765, 443] on button "Close" at bounding box center [790, 435] width 144 height 28
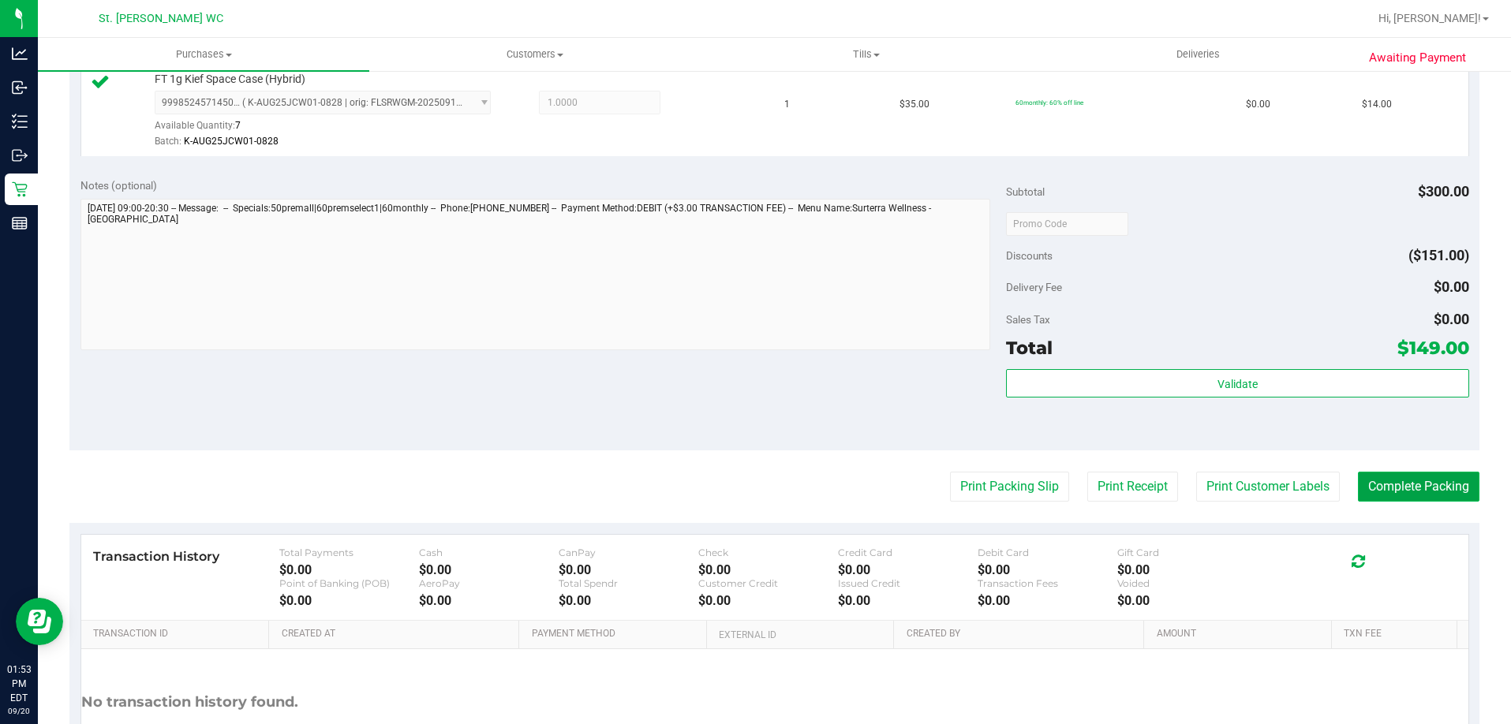
click at [1441, 497] on button "Complete Packing" at bounding box center [1419, 487] width 122 height 30
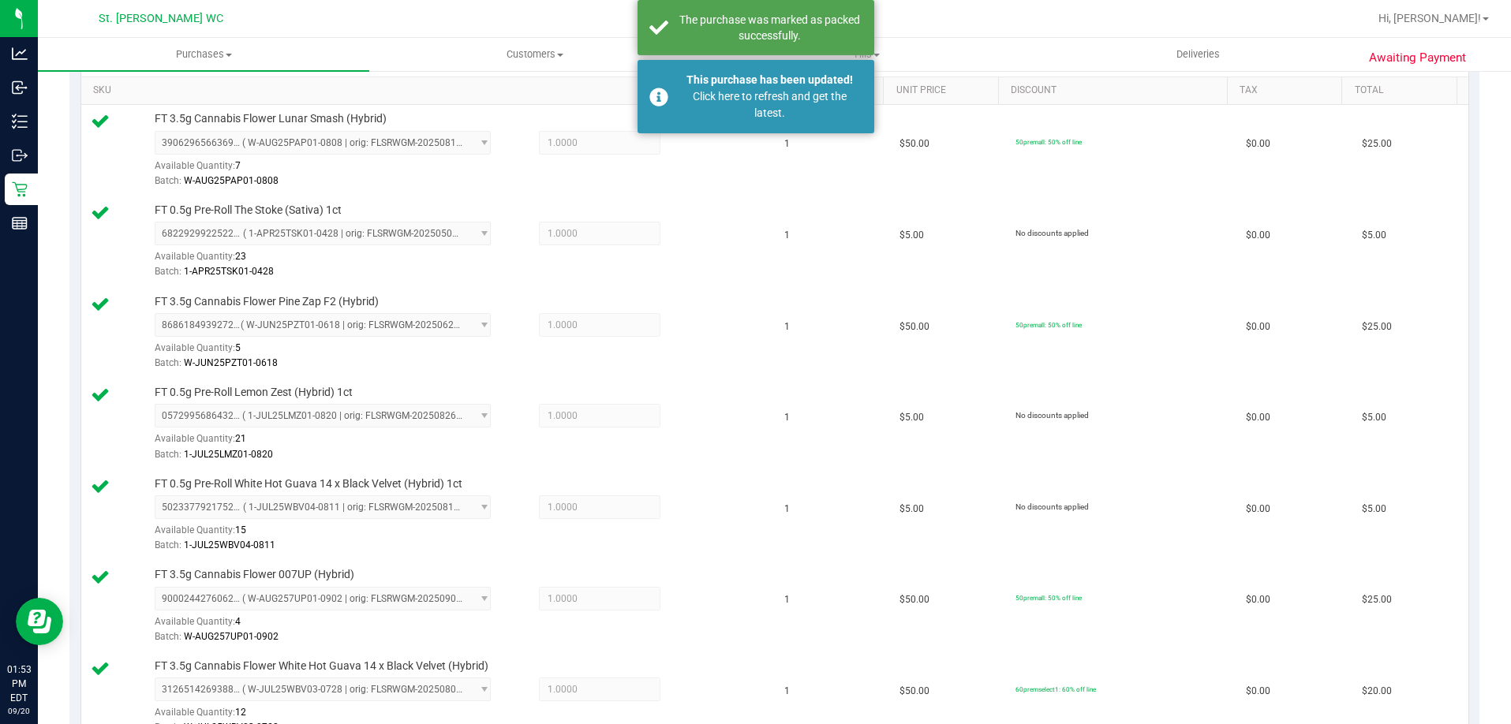
scroll to position [0, 0]
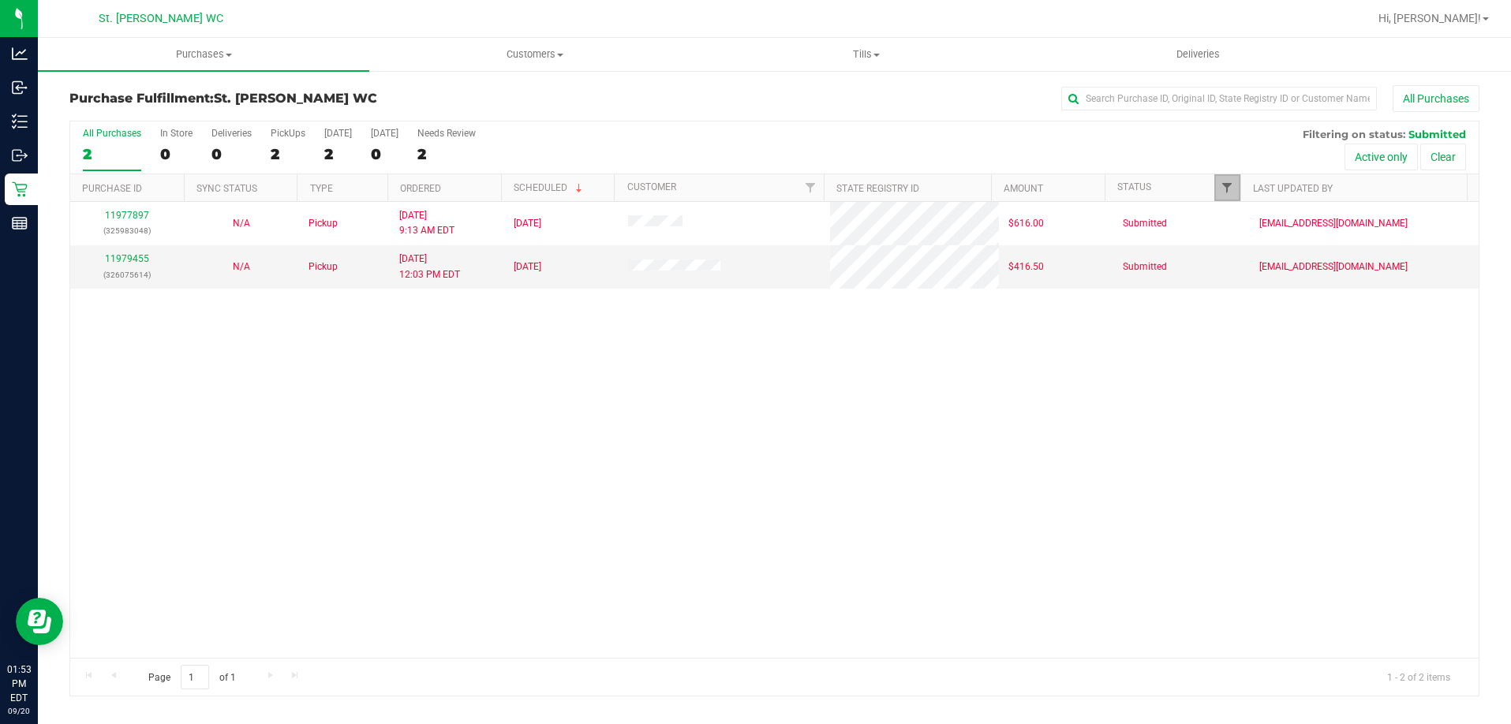
click at [1225, 182] on span "Filter" at bounding box center [1227, 188] width 13 height 13
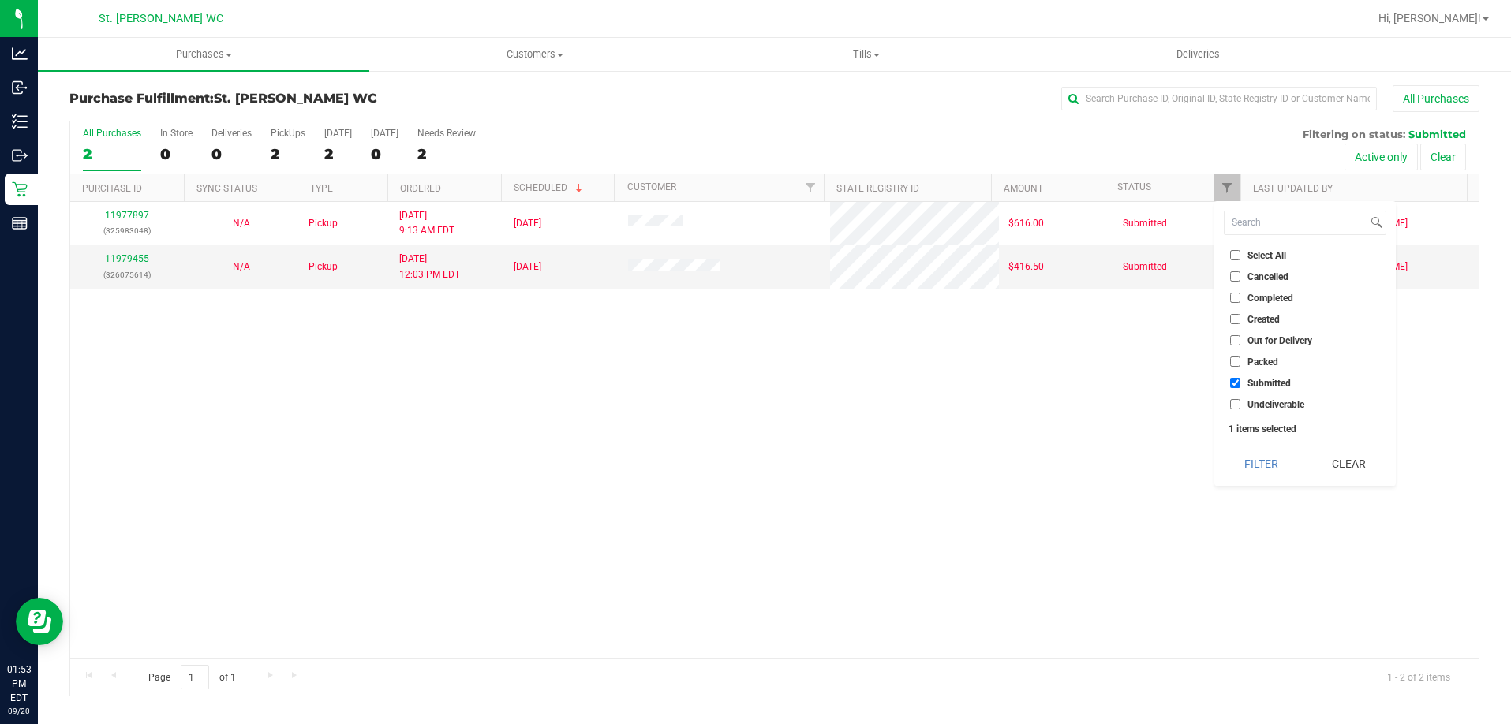
click at [1236, 362] on input "Packed" at bounding box center [1235, 362] width 10 height 10
checkbox input "true"
click at [1237, 384] on input "Submitted" at bounding box center [1235, 383] width 10 height 10
checkbox input "false"
click at [1259, 462] on button "Filter" at bounding box center [1262, 464] width 76 height 35
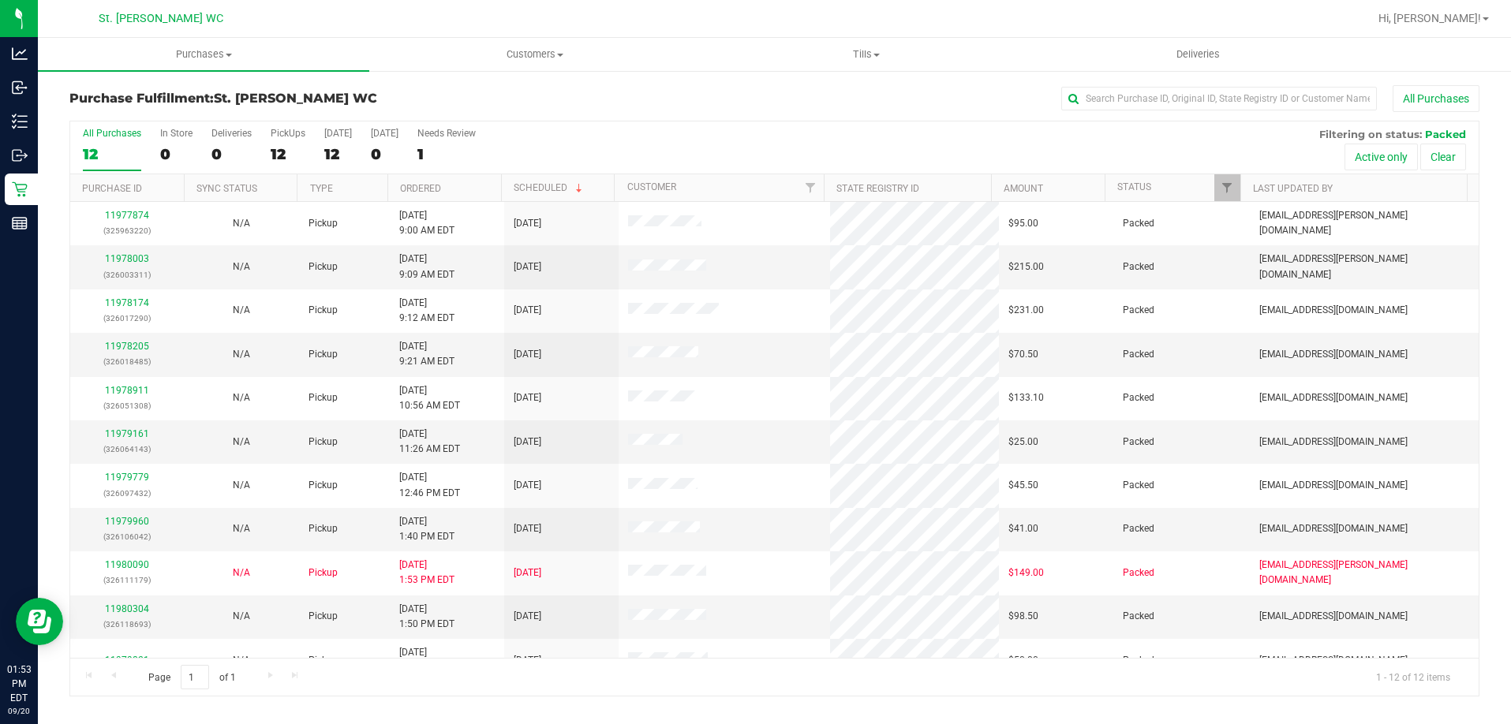
scroll to position [68, 0]
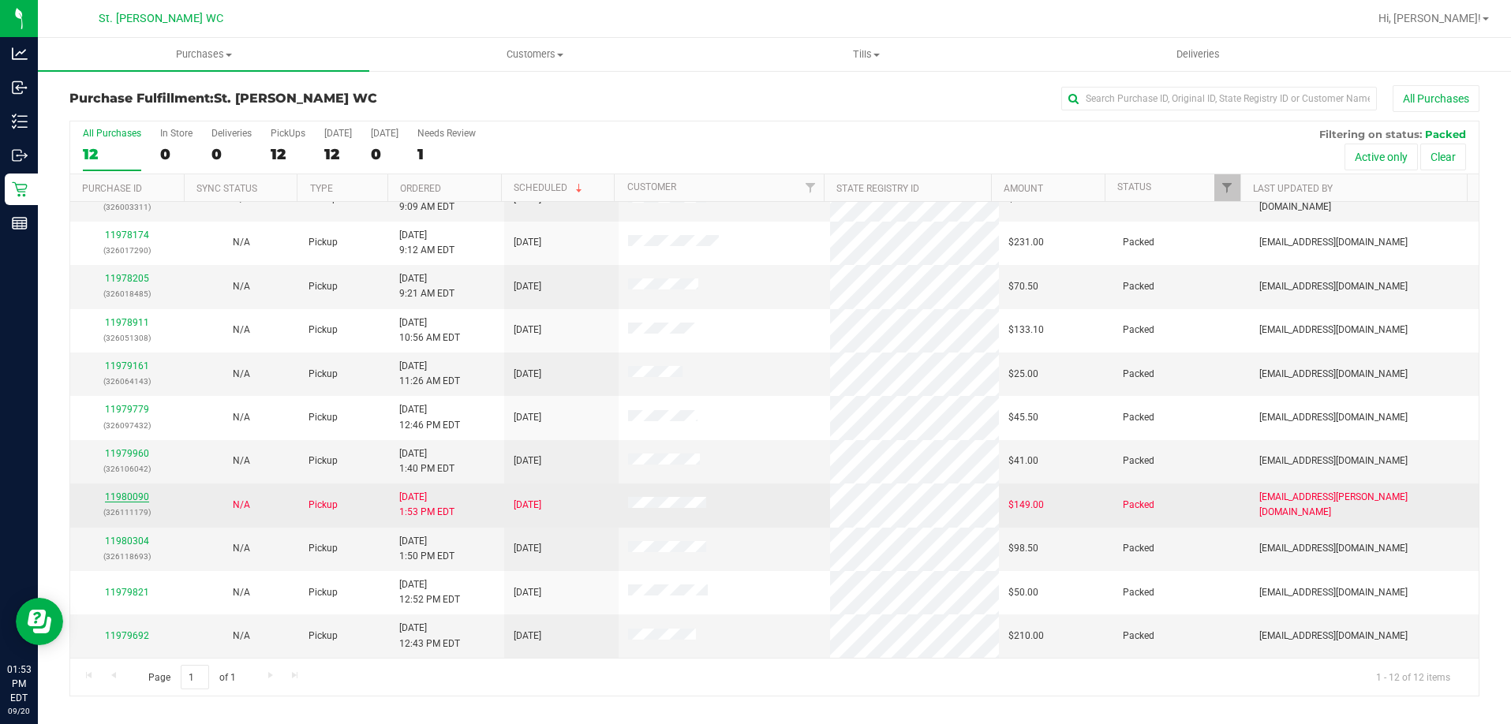
click at [121, 498] on link "11980090" at bounding box center [127, 497] width 44 height 11
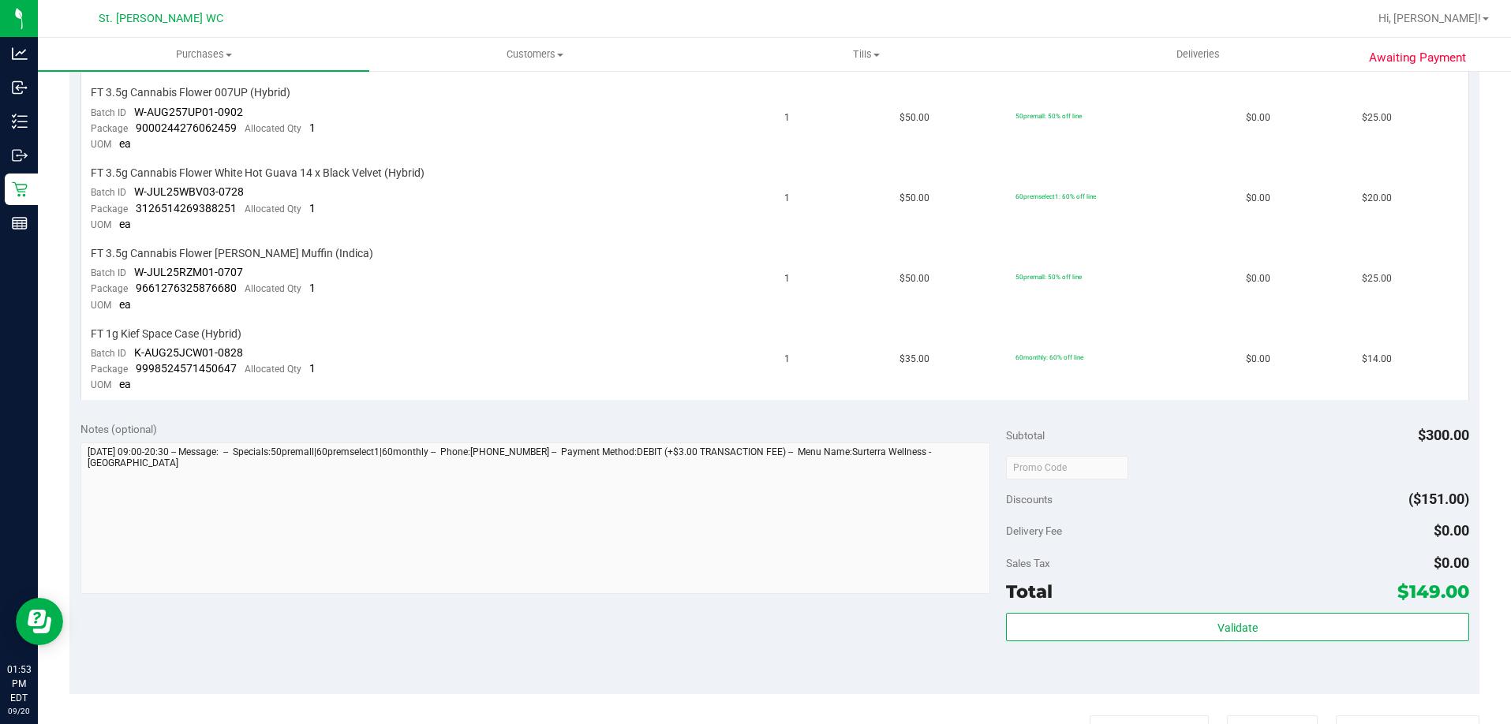
scroll to position [1198, 0]
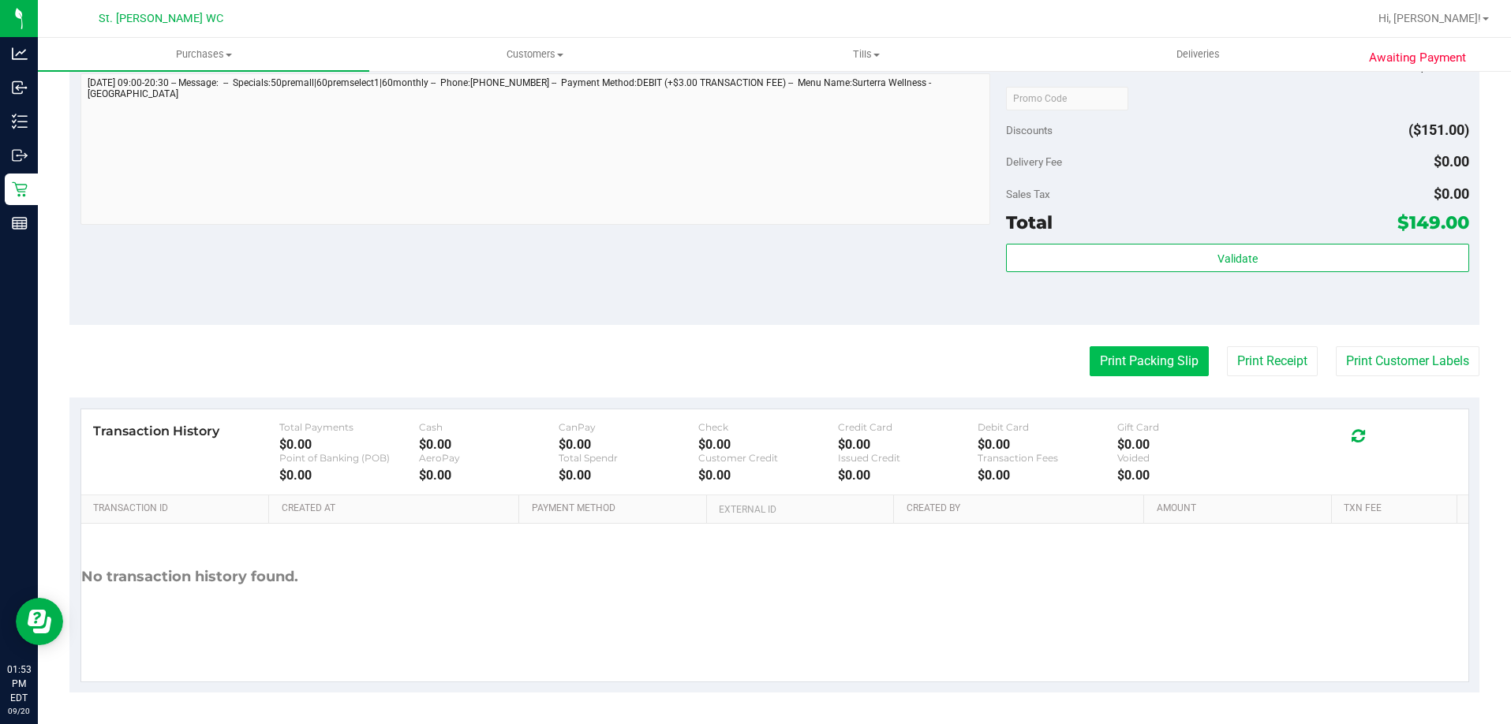
click at [1110, 349] on button "Print Packing Slip" at bounding box center [1149, 361] width 119 height 30
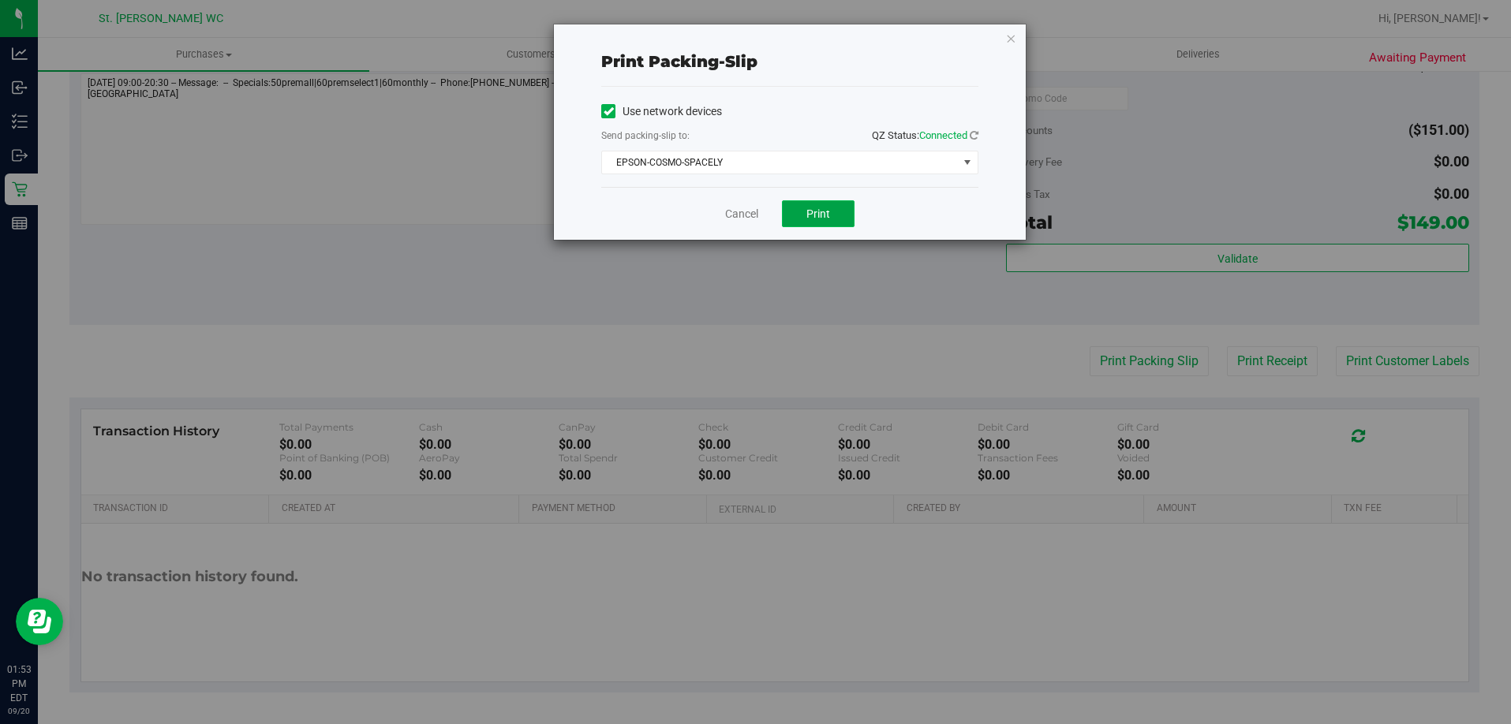
click at [822, 203] on button "Print" at bounding box center [818, 213] width 73 height 27
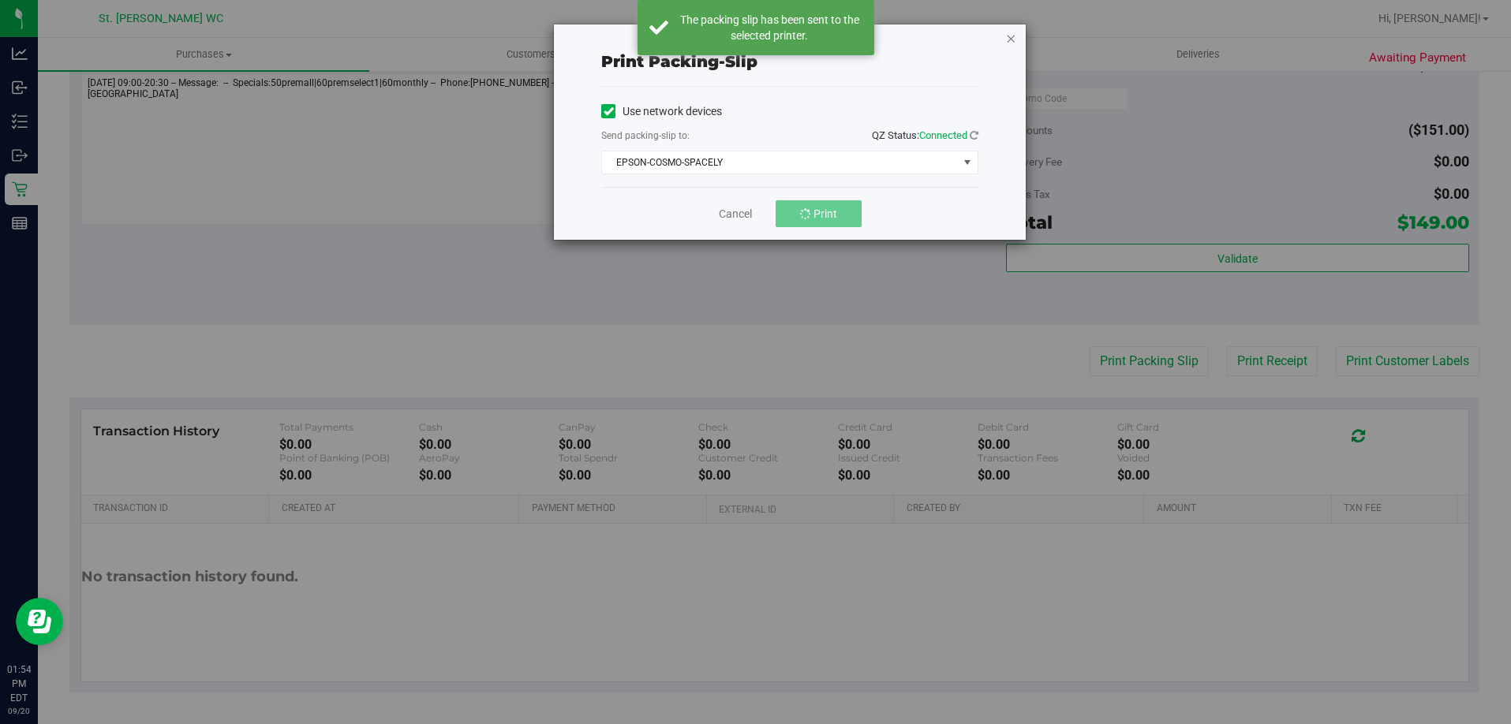
click at [1011, 41] on icon "button" at bounding box center [1010, 37] width 11 height 19
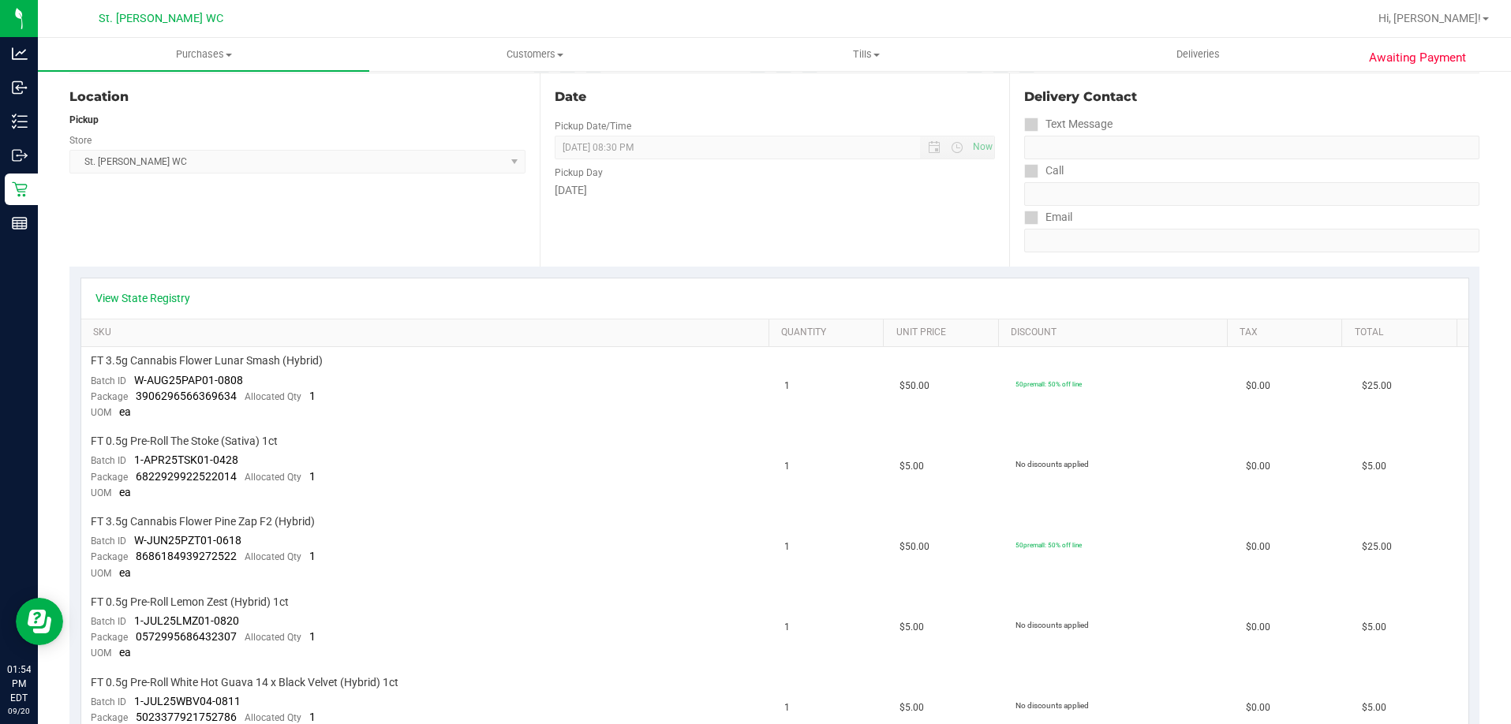
scroll to position [0, 0]
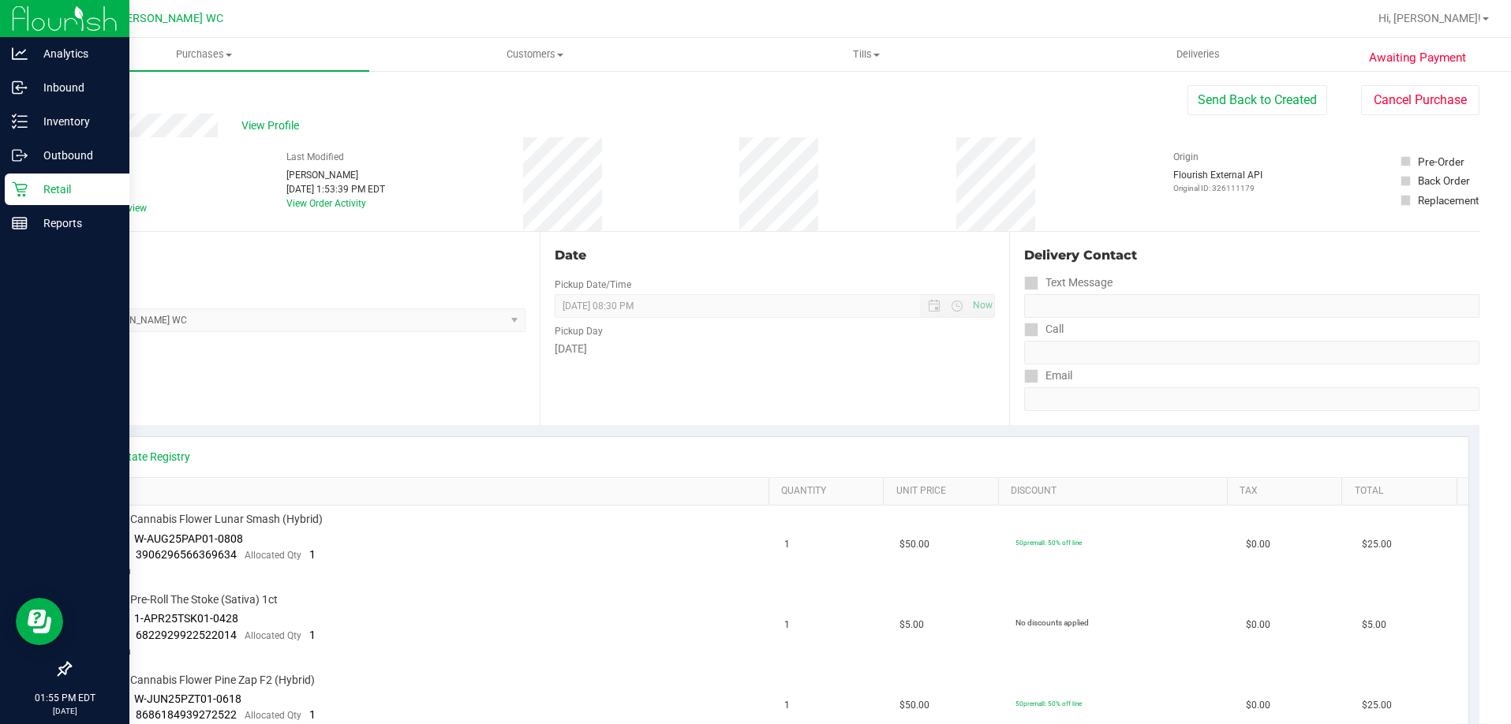
click at [47, 180] on p "Retail" at bounding box center [75, 189] width 95 height 19
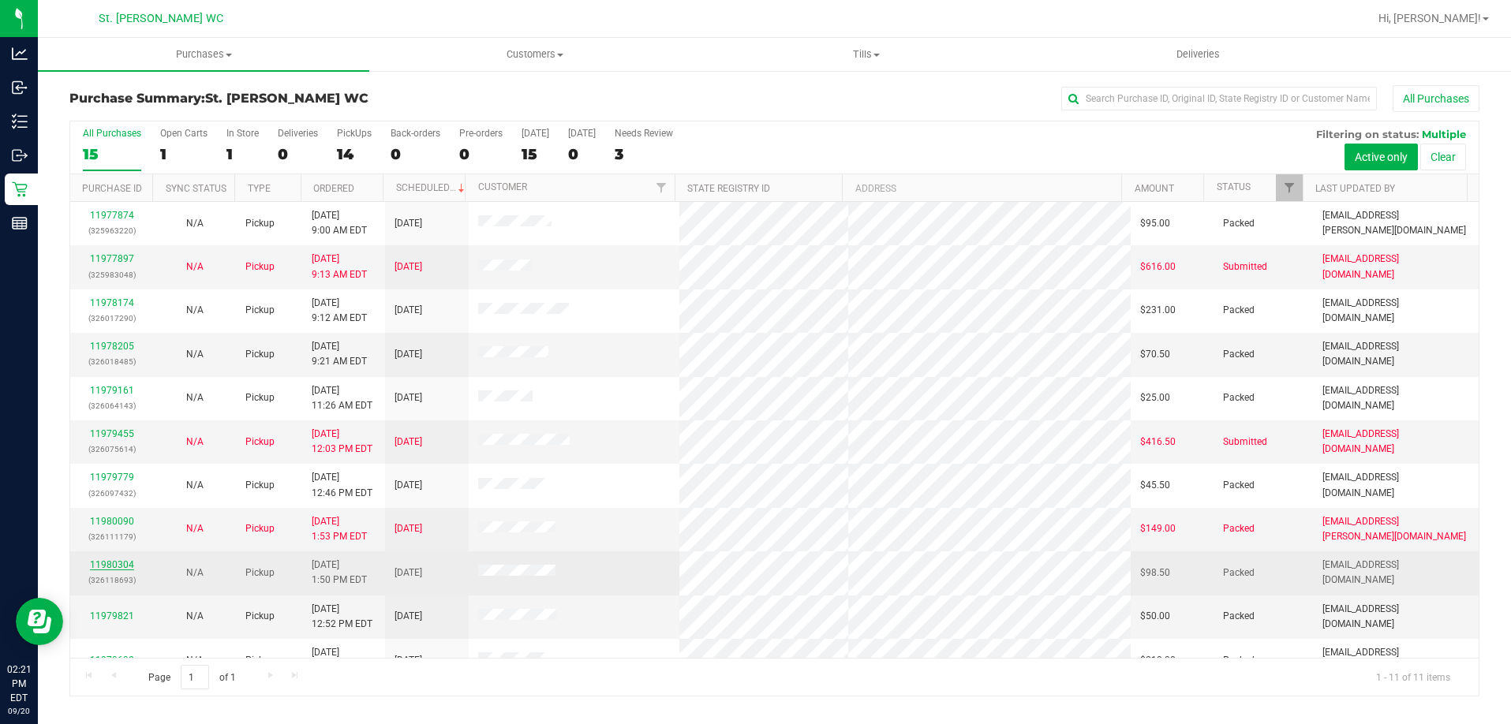
click at [114, 569] on link "11980304" at bounding box center [112, 565] width 44 height 11
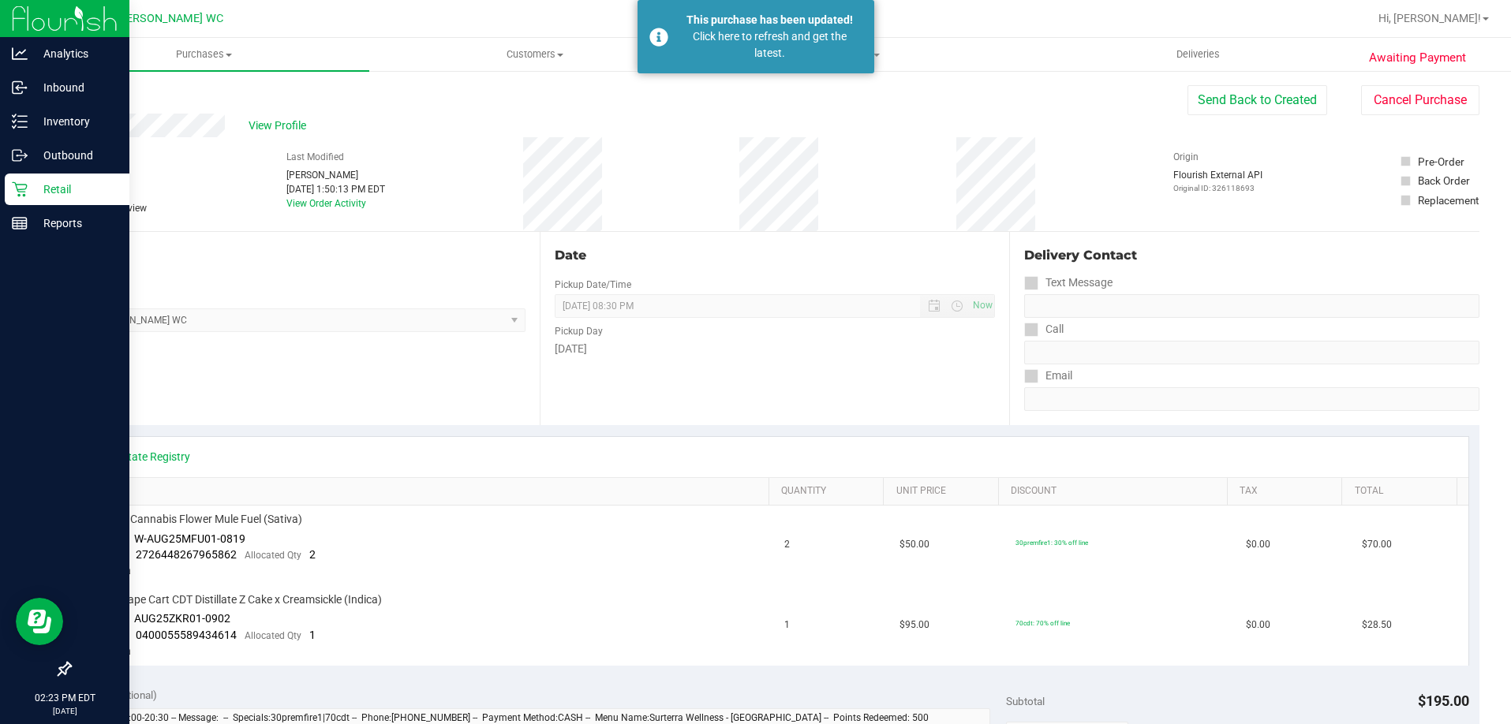
click at [30, 194] on p "Retail" at bounding box center [75, 189] width 95 height 19
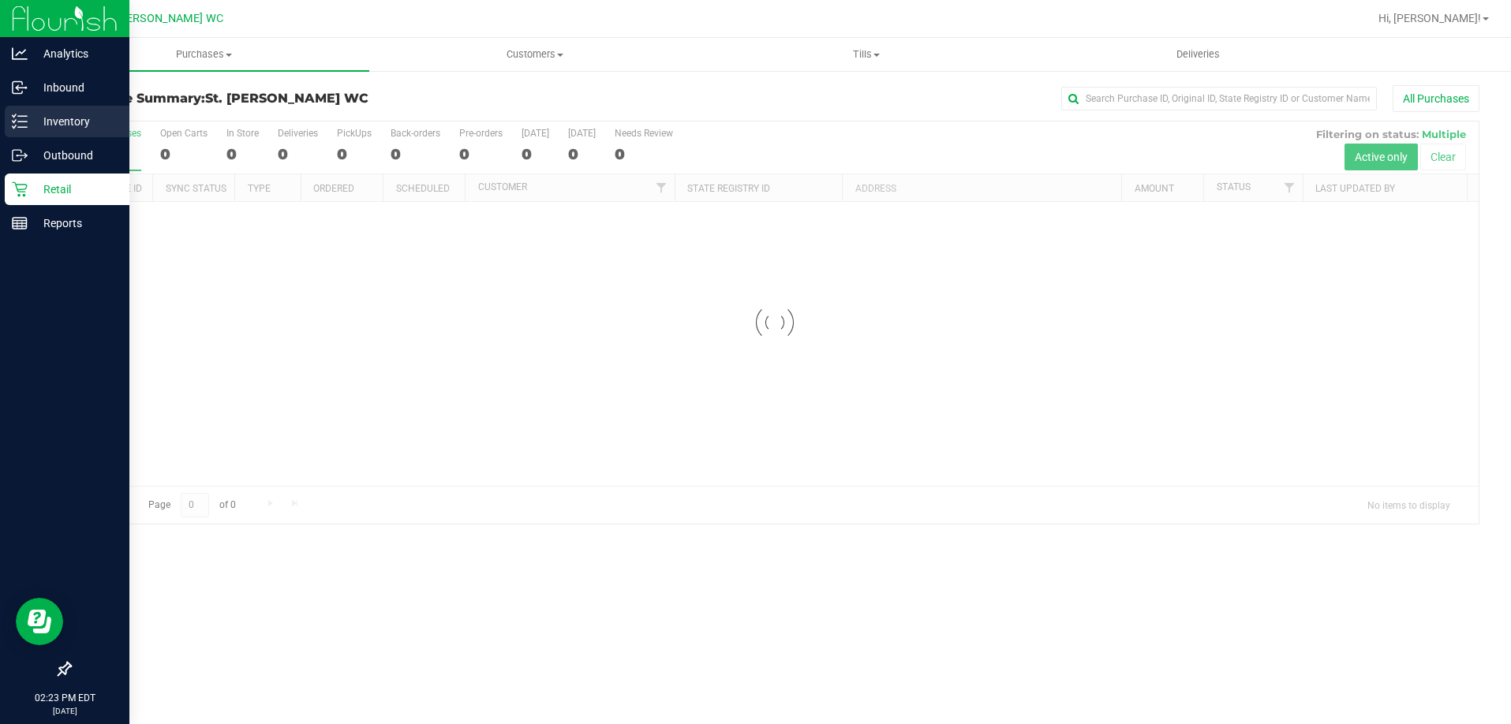
click at [13, 119] on icon at bounding box center [20, 122] width 16 height 16
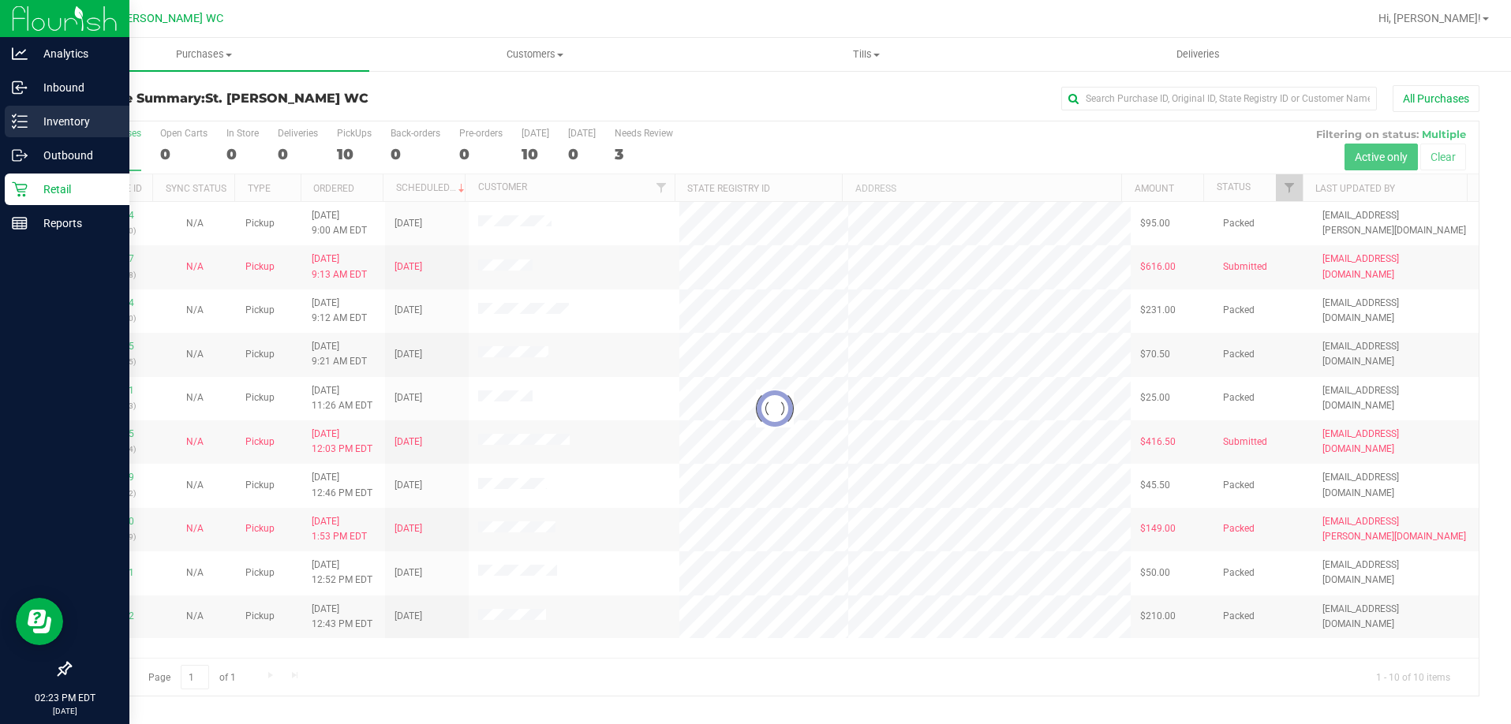
click at [17, 129] on icon at bounding box center [20, 122] width 16 height 16
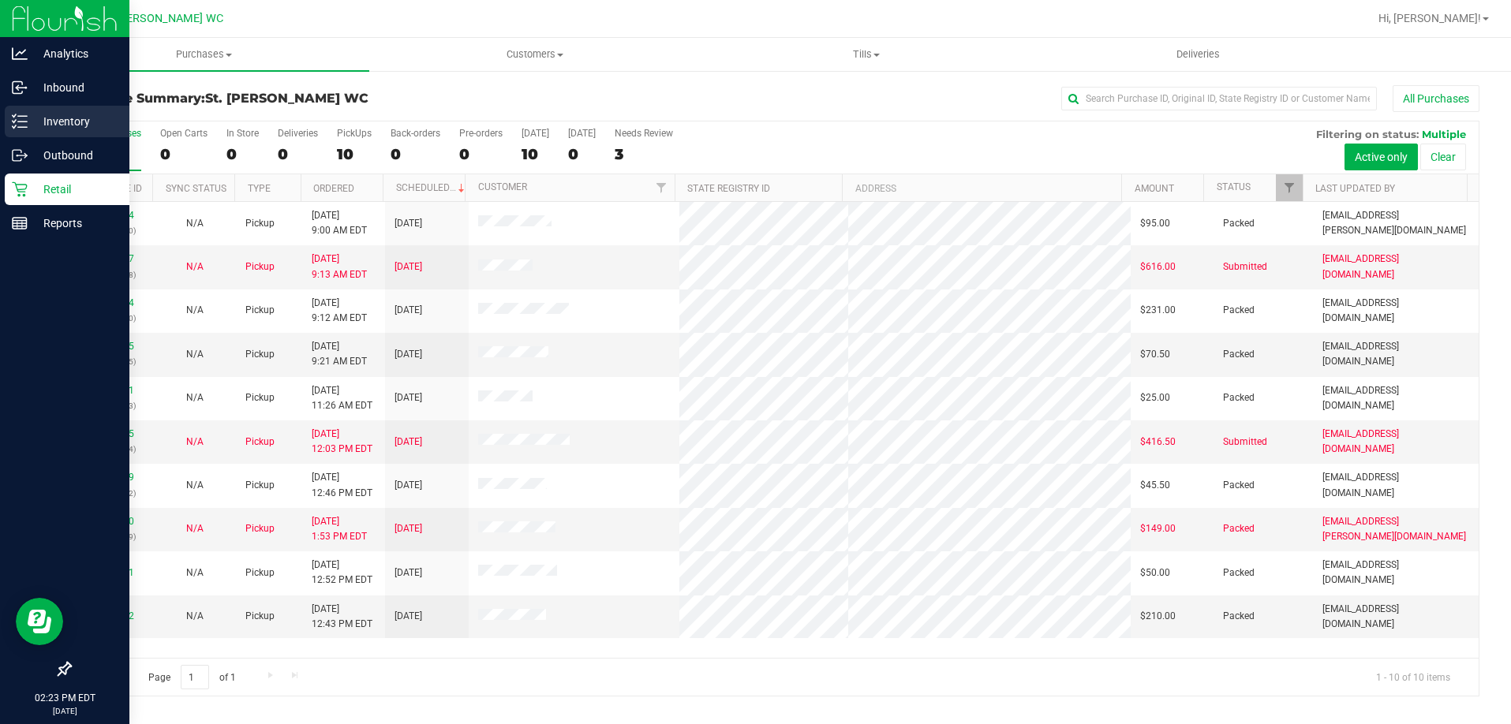
click at [17, 123] on icon at bounding box center [20, 122] width 16 height 16
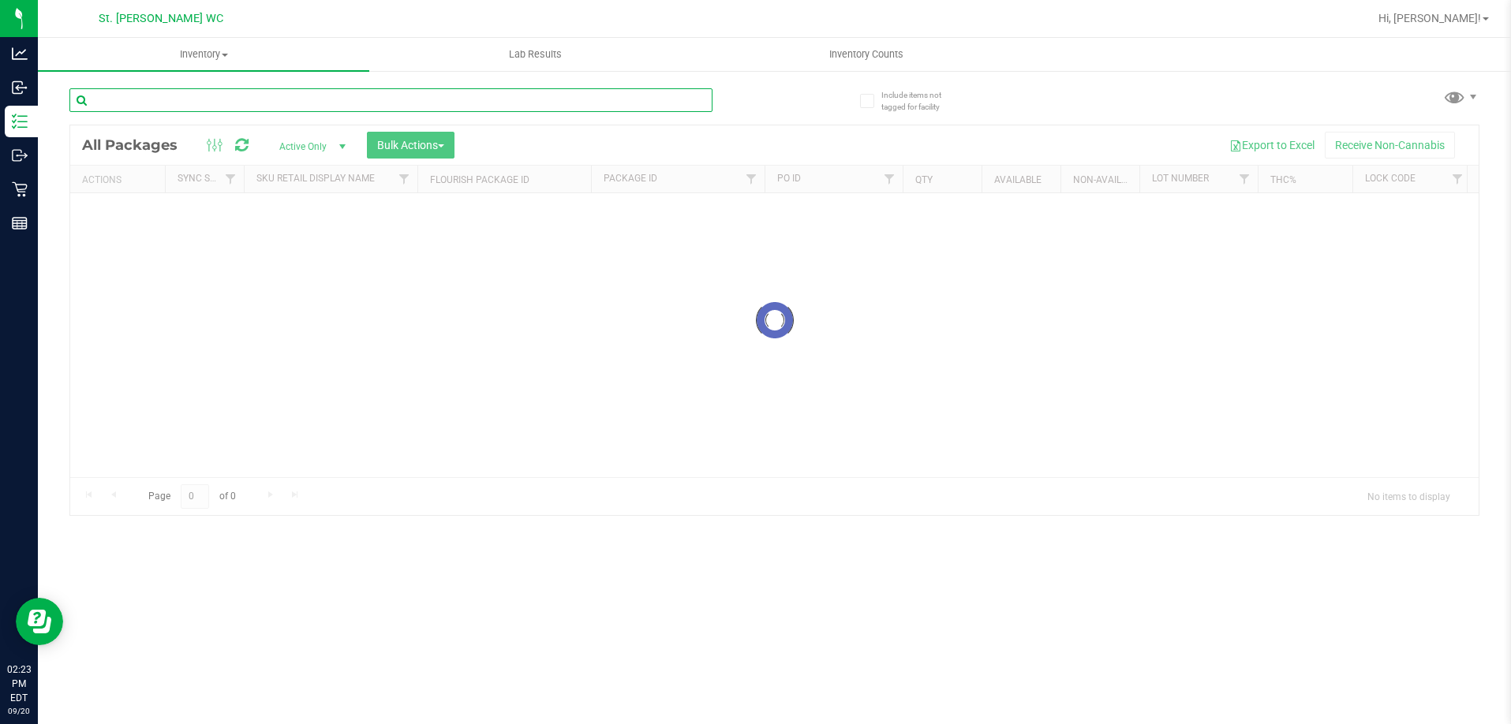
click at [222, 105] on input "text" at bounding box center [390, 100] width 643 height 24
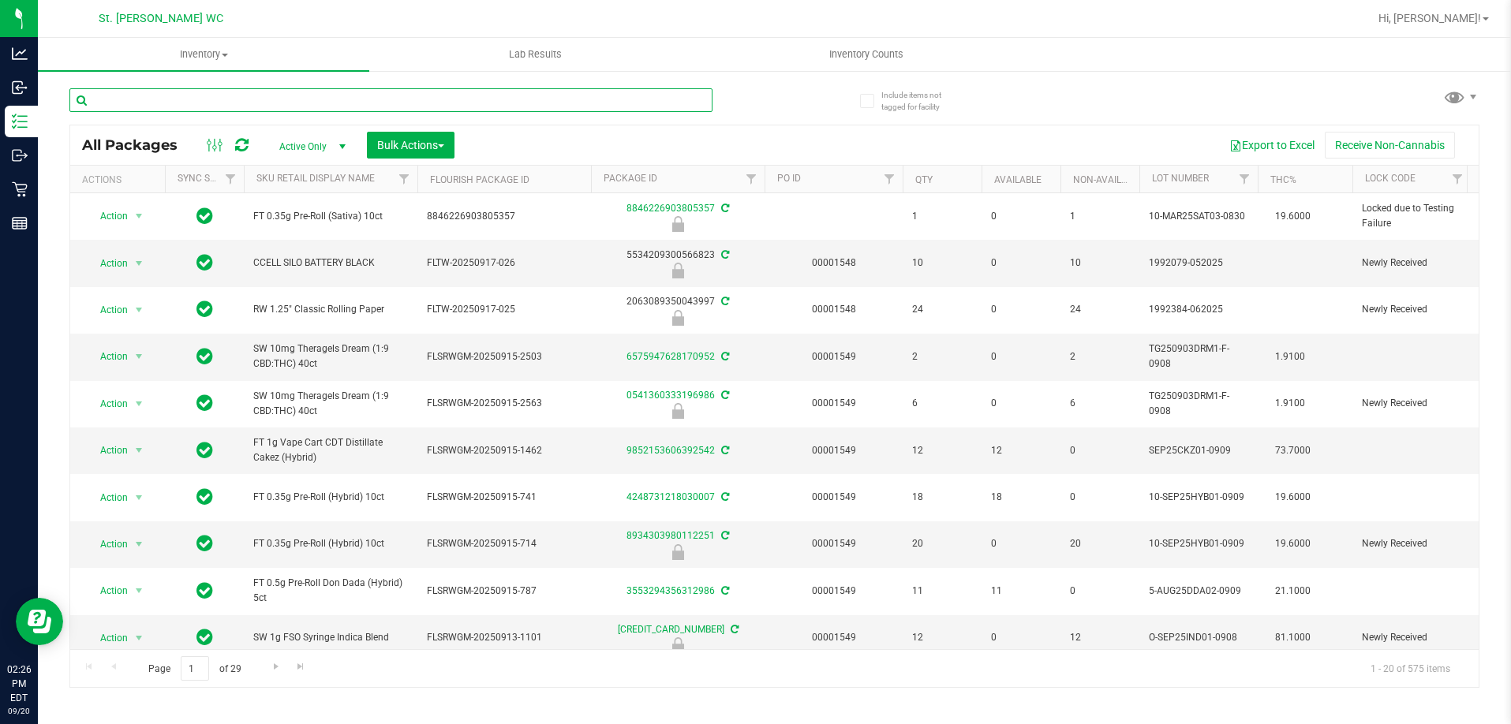
click at [301, 101] on input "text" at bounding box center [390, 100] width 643 height 24
type input "1910"
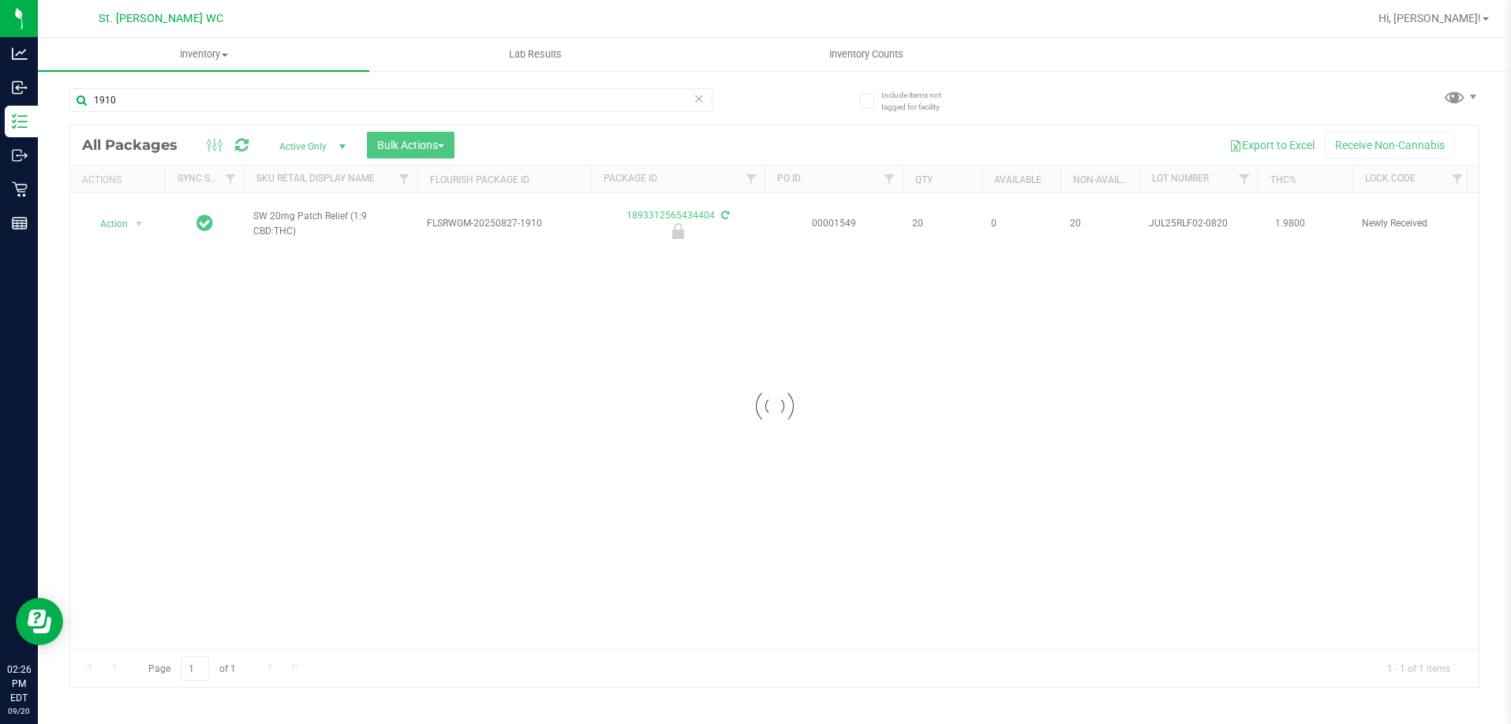
click at [110, 214] on div at bounding box center [774, 406] width 1409 height 562
click at [115, 215] on div at bounding box center [774, 406] width 1409 height 562
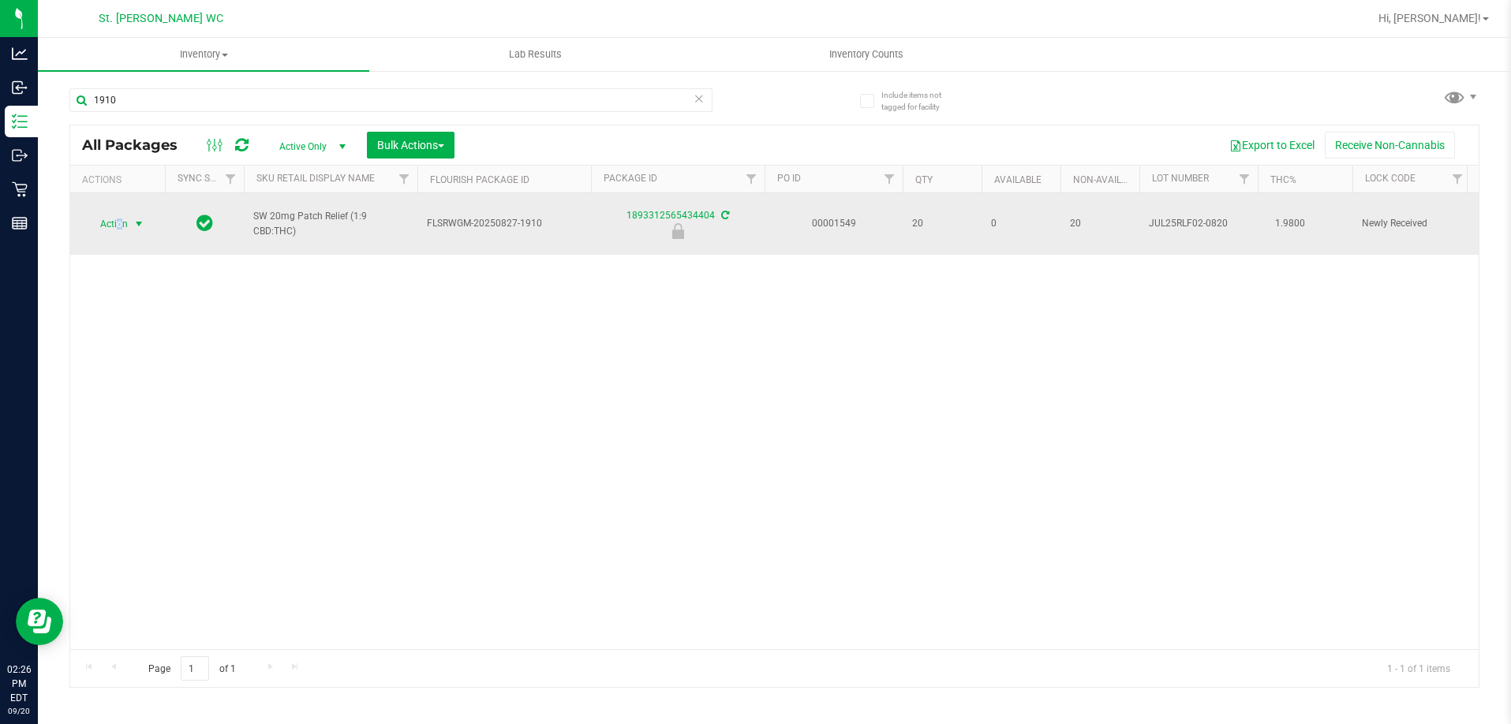
click at [119, 219] on span "Action" at bounding box center [107, 224] width 43 height 22
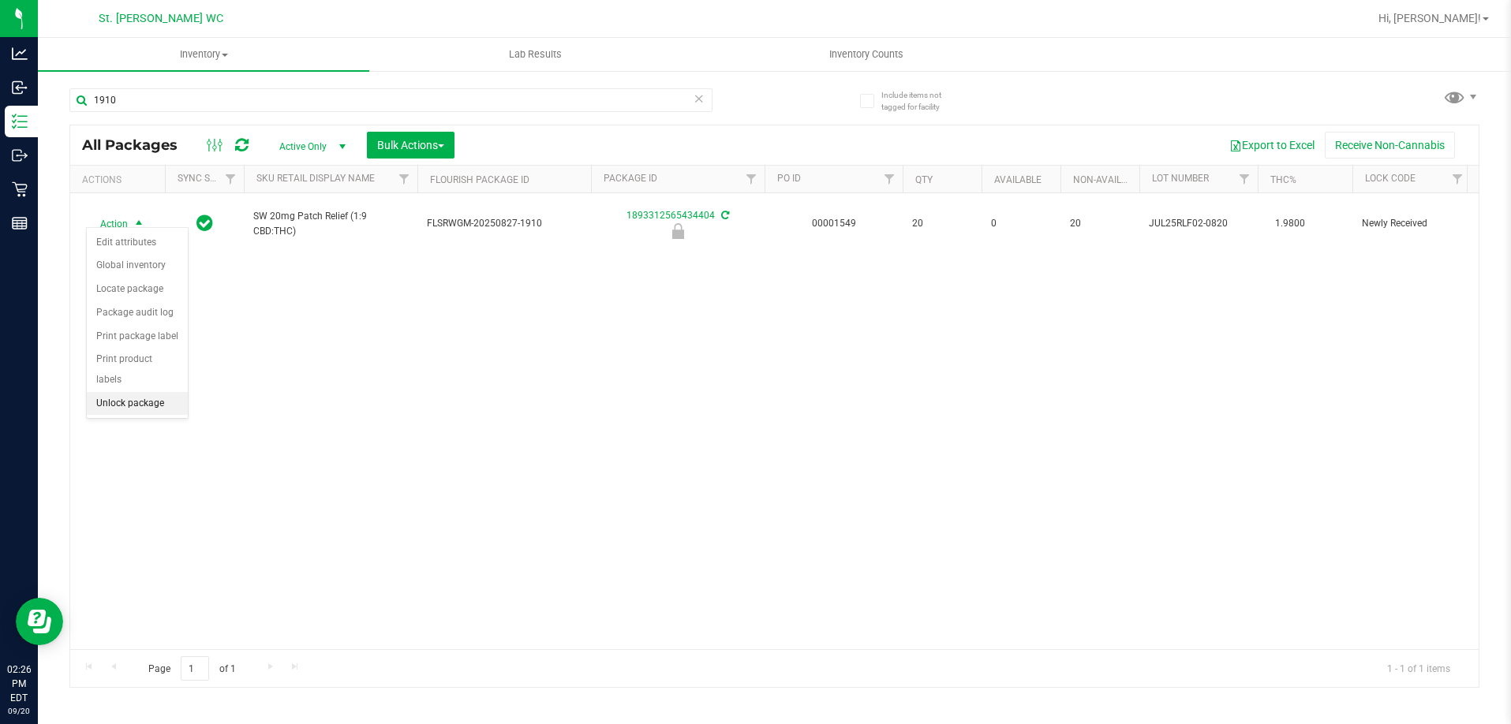
click at [137, 392] on li "Unlock package" at bounding box center [137, 404] width 101 height 24
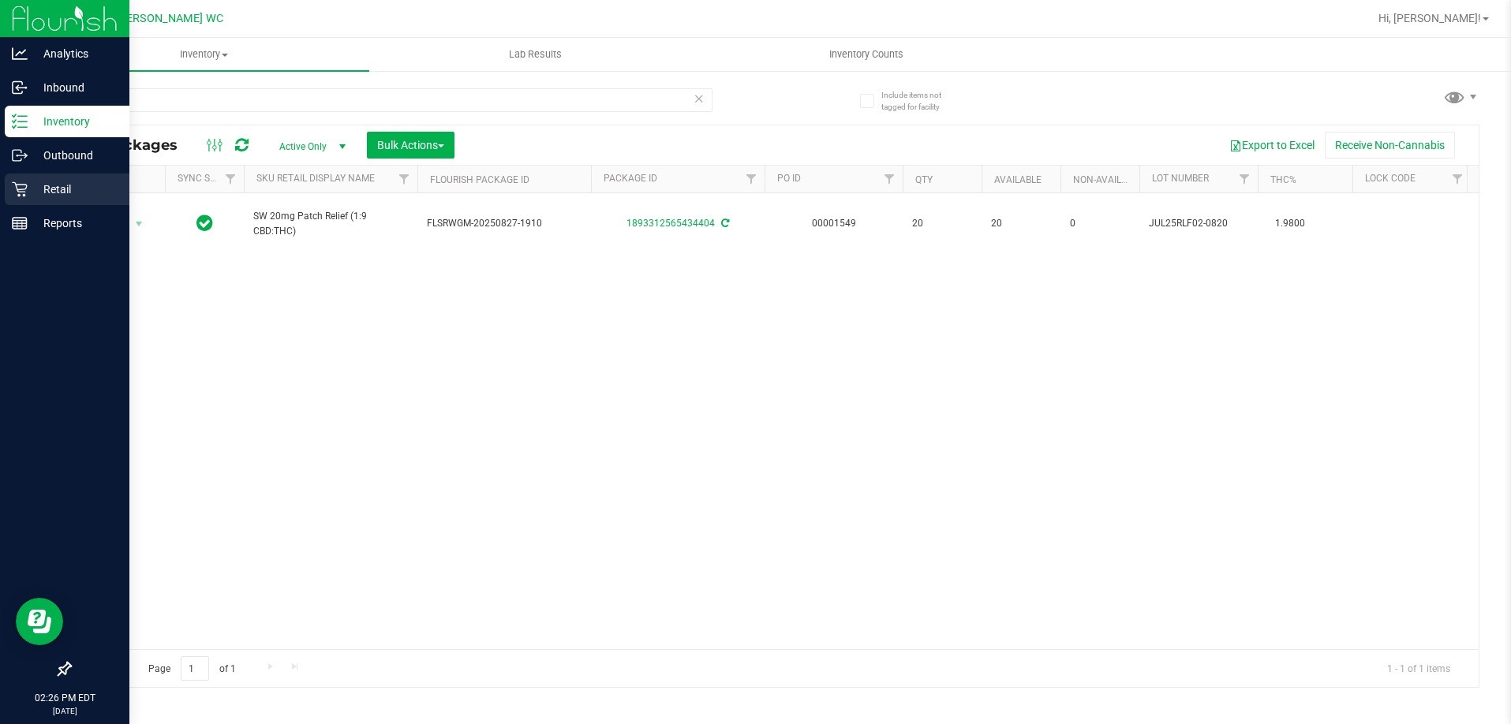
click at [23, 195] on icon at bounding box center [19, 189] width 15 height 15
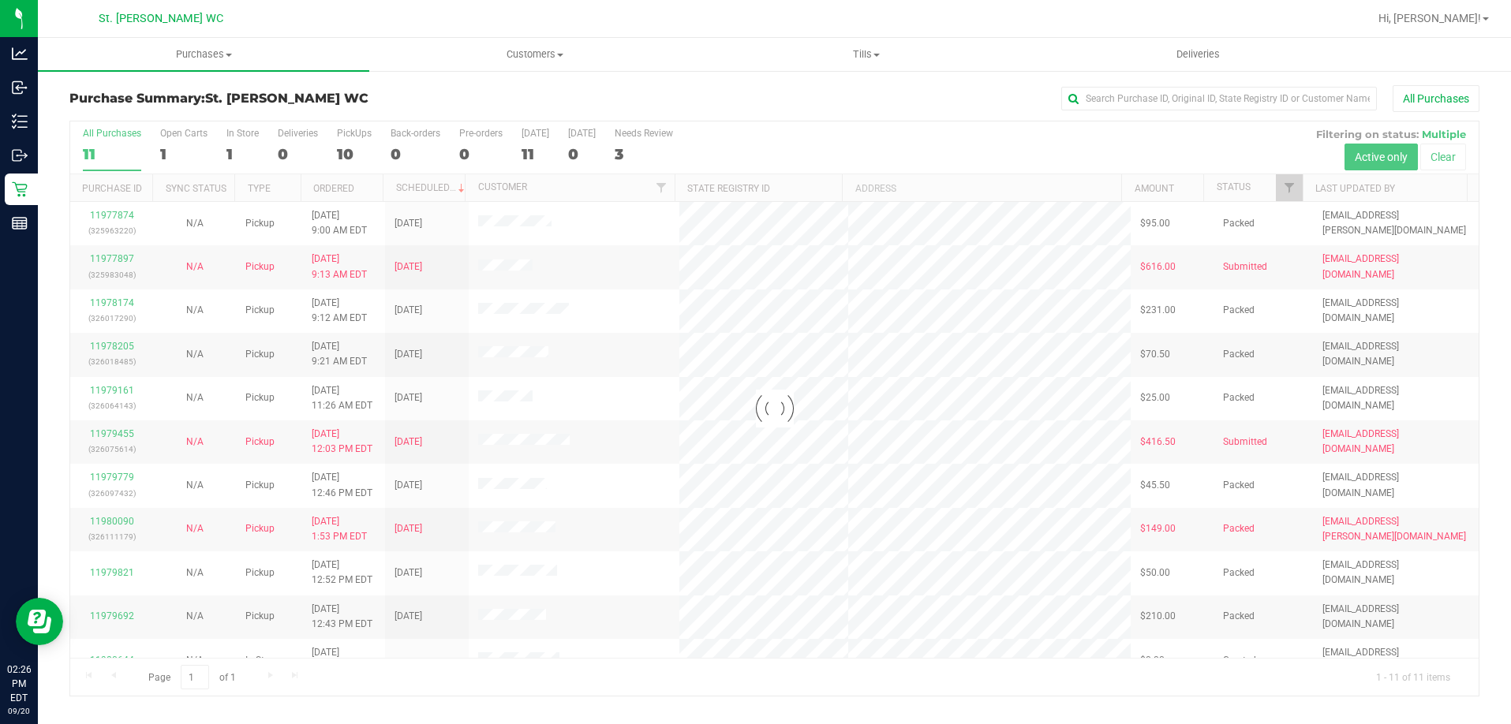
click at [1285, 180] on div at bounding box center [774, 409] width 1409 height 575
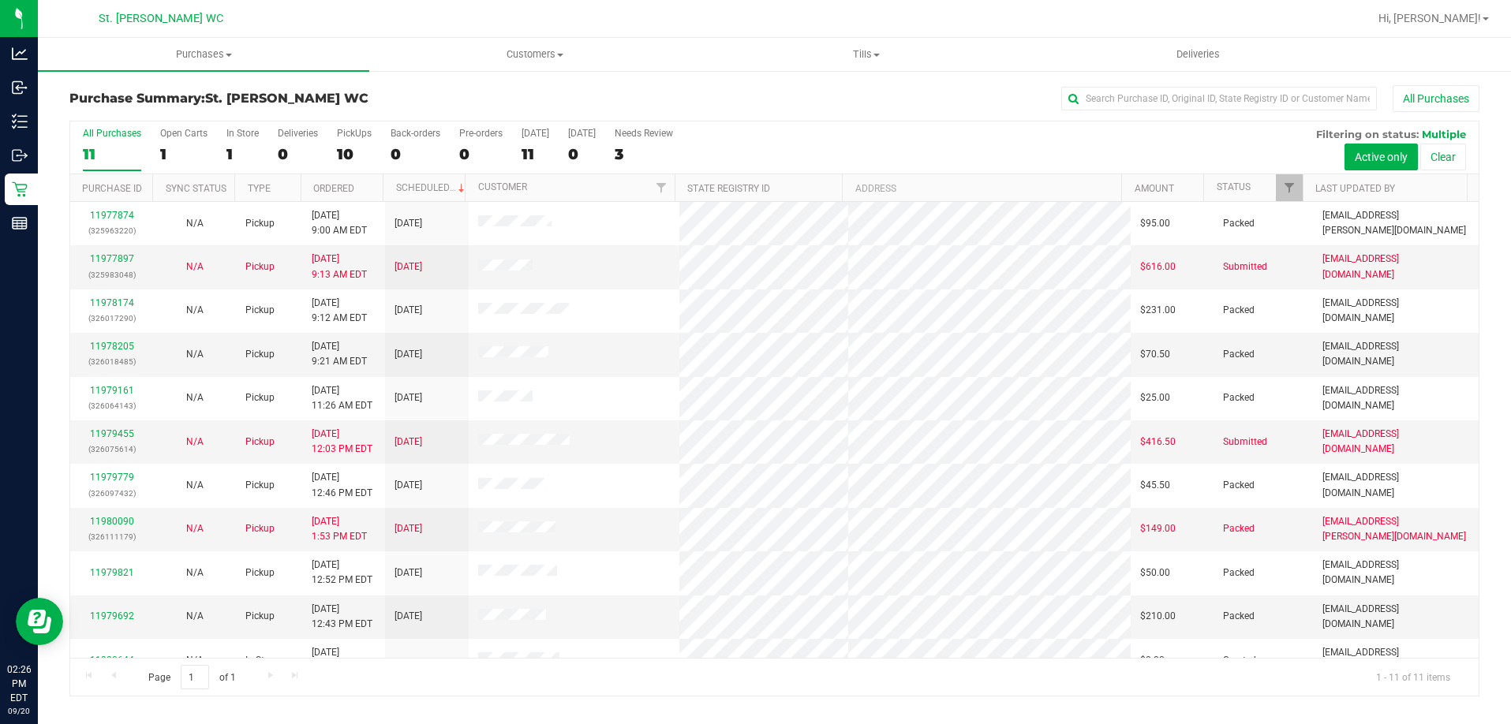
click at [1301, 188] on div at bounding box center [1302, 188] width 7 height 28
click at [1293, 186] on span "Filter" at bounding box center [1289, 188] width 13 height 13
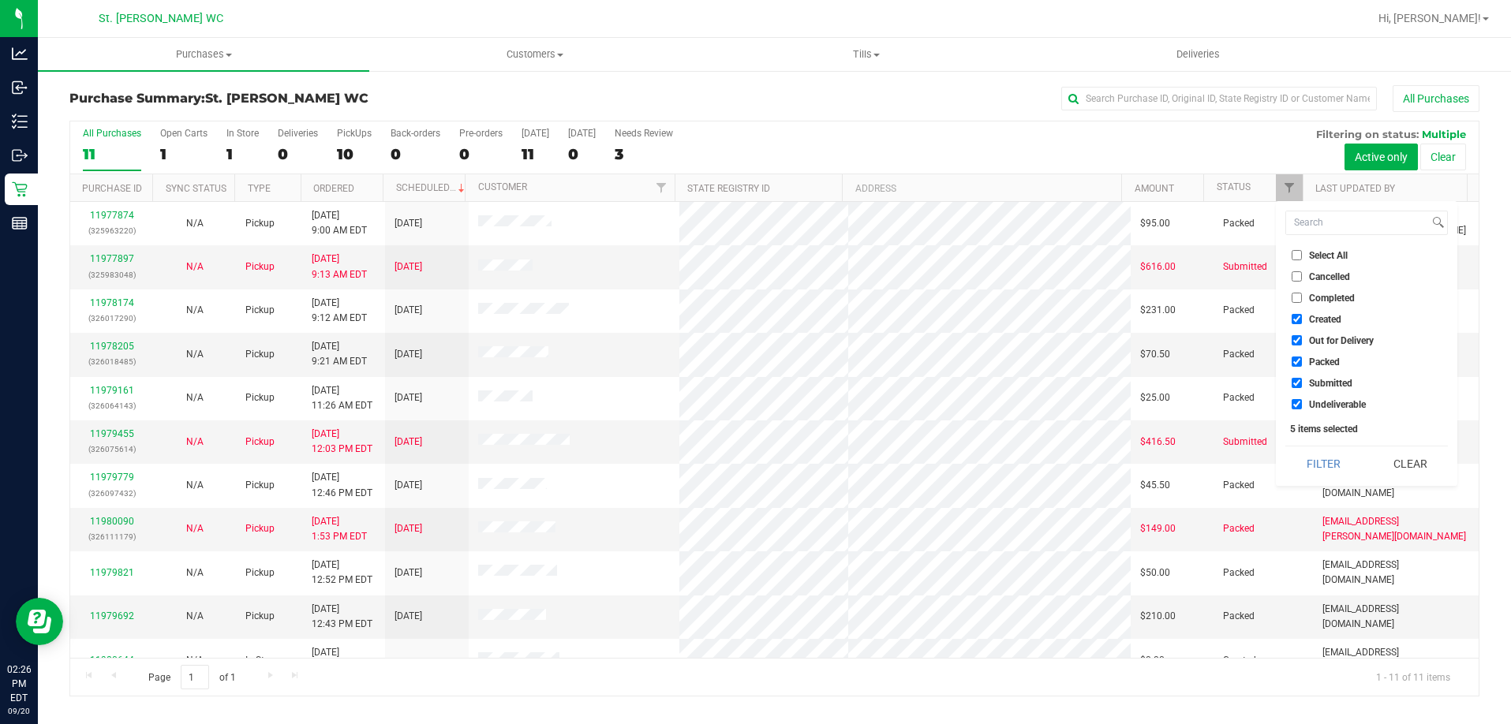
click at [1324, 310] on ul "Select All Cancelled Completed Created Out for Delivery Packed Submitted Undeli…" at bounding box center [1367, 330] width 163 height 166
click at [1327, 316] on span "Created" at bounding box center [1325, 319] width 32 height 9
click at [1302, 316] on input "Created" at bounding box center [1297, 319] width 10 height 10
checkbox input "false"
click at [1327, 336] on span "Out for Delivery" at bounding box center [1341, 340] width 65 height 9
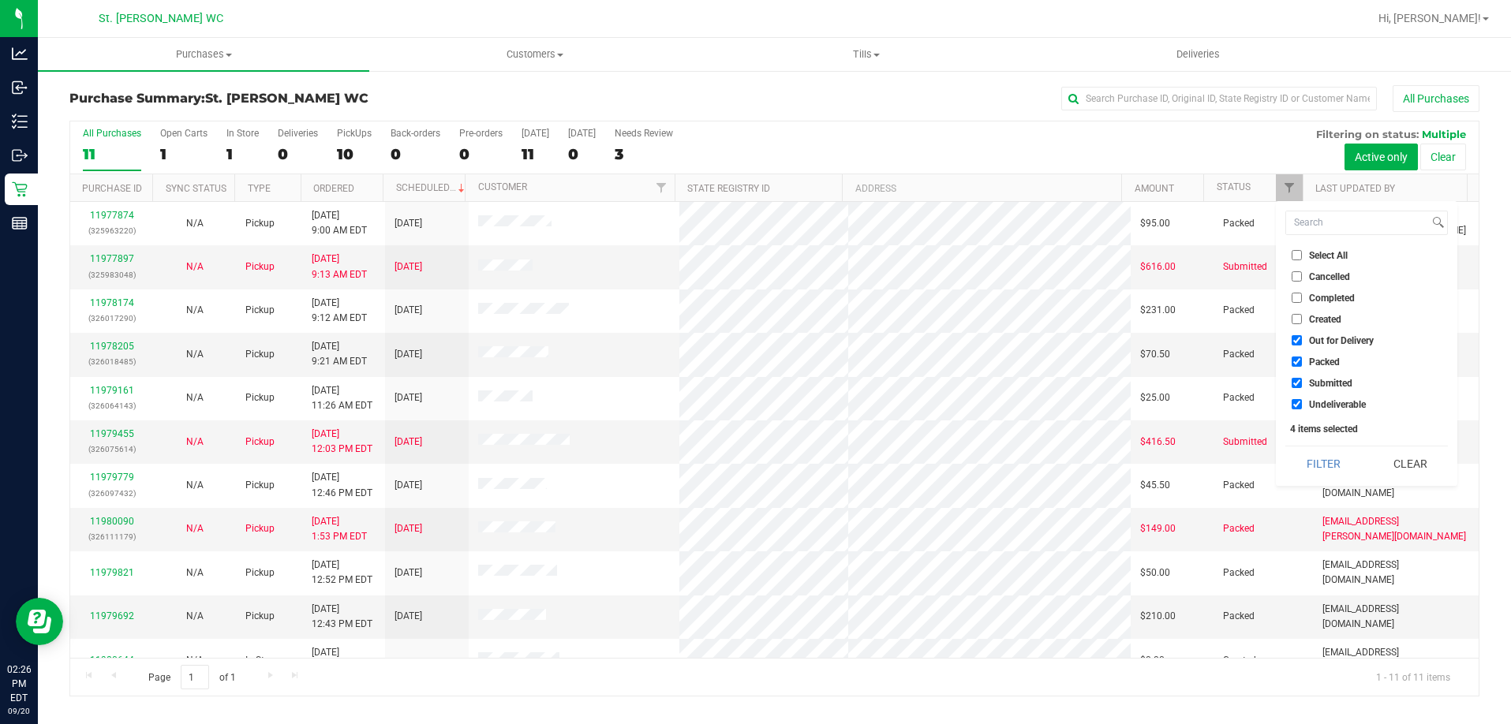
click at [1302, 335] on input "Out for Delivery" at bounding box center [1297, 340] width 10 height 10
checkbox input "false"
click at [1335, 362] on span "Packed" at bounding box center [1324, 362] width 31 height 9
click at [1302, 362] on input "Packed" at bounding box center [1297, 362] width 10 height 10
checkbox input "false"
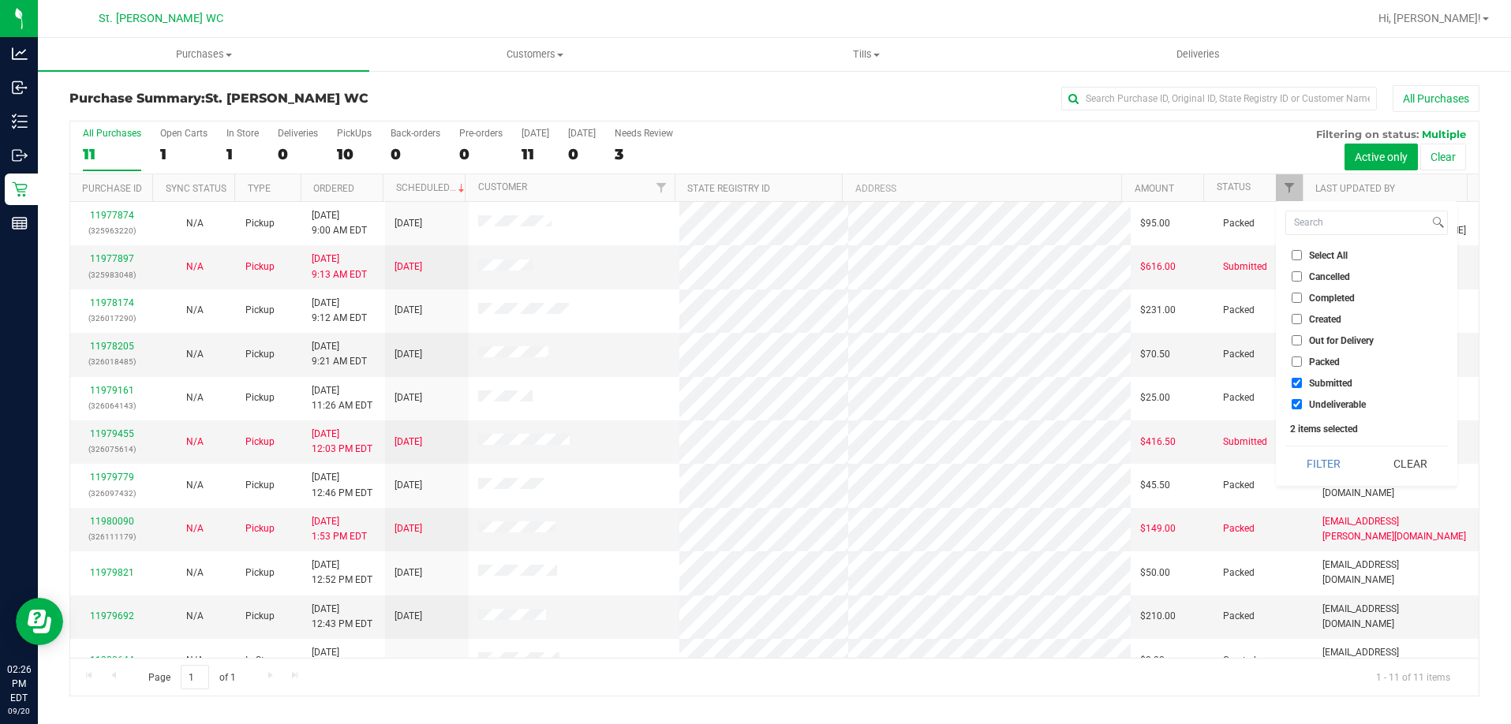
click at [1338, 410] on li "Undeliverable" at bounding box center [1367, 404] width 163 height 17
click at [1338, 402] on span "Undeliverable" at bounding box center [1337, 404] width 57 height 9
click at [1302, 402] on input "Undeliverable" at bounding box center [1297, 404] width 10 height 10
checkbox input "false"
click at [1323, 459] on button "Filter" at bounding box center [1324, 464] width 76 height 35
